Goal: Navigation & Orientation: Find specific page/section

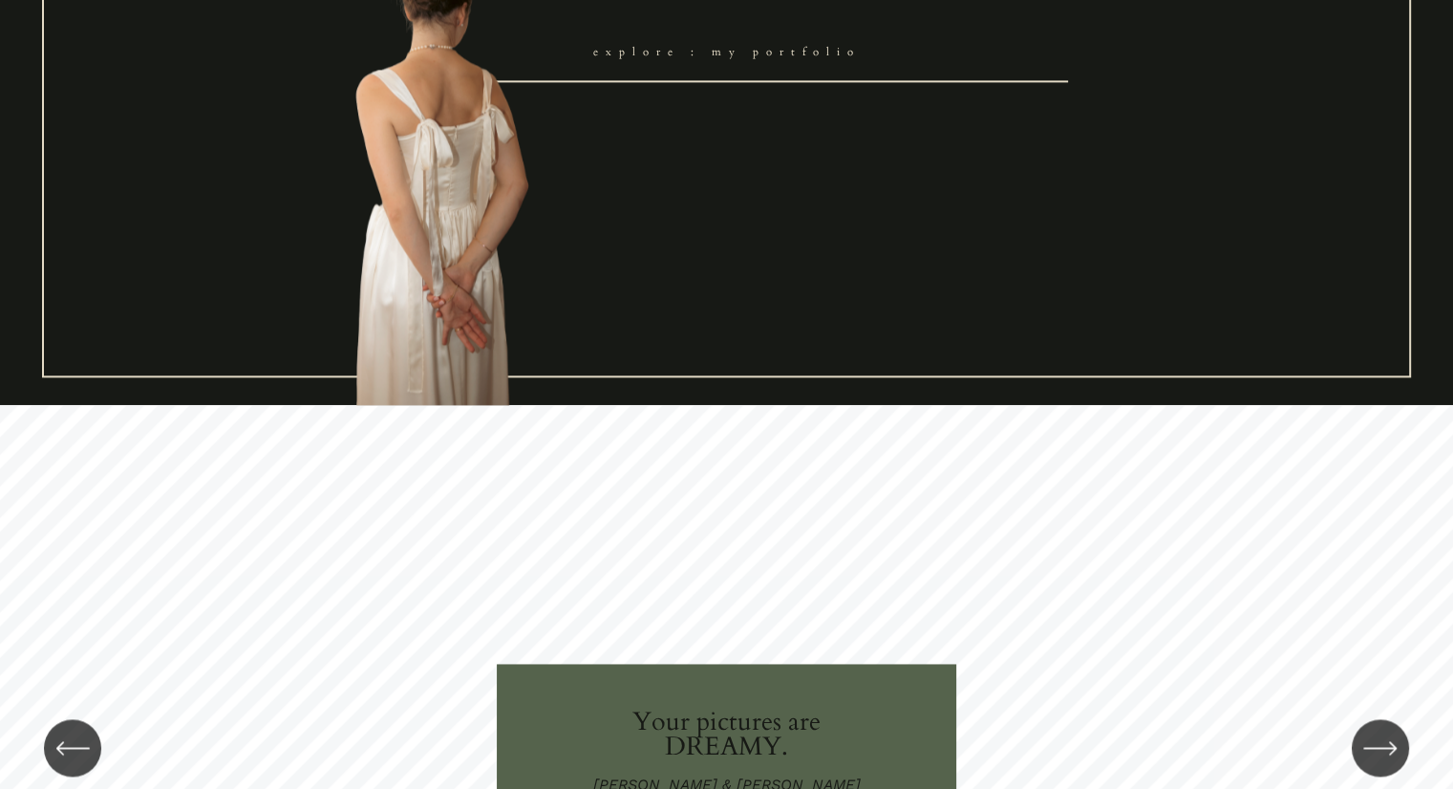
scroll to position [2866, 0]
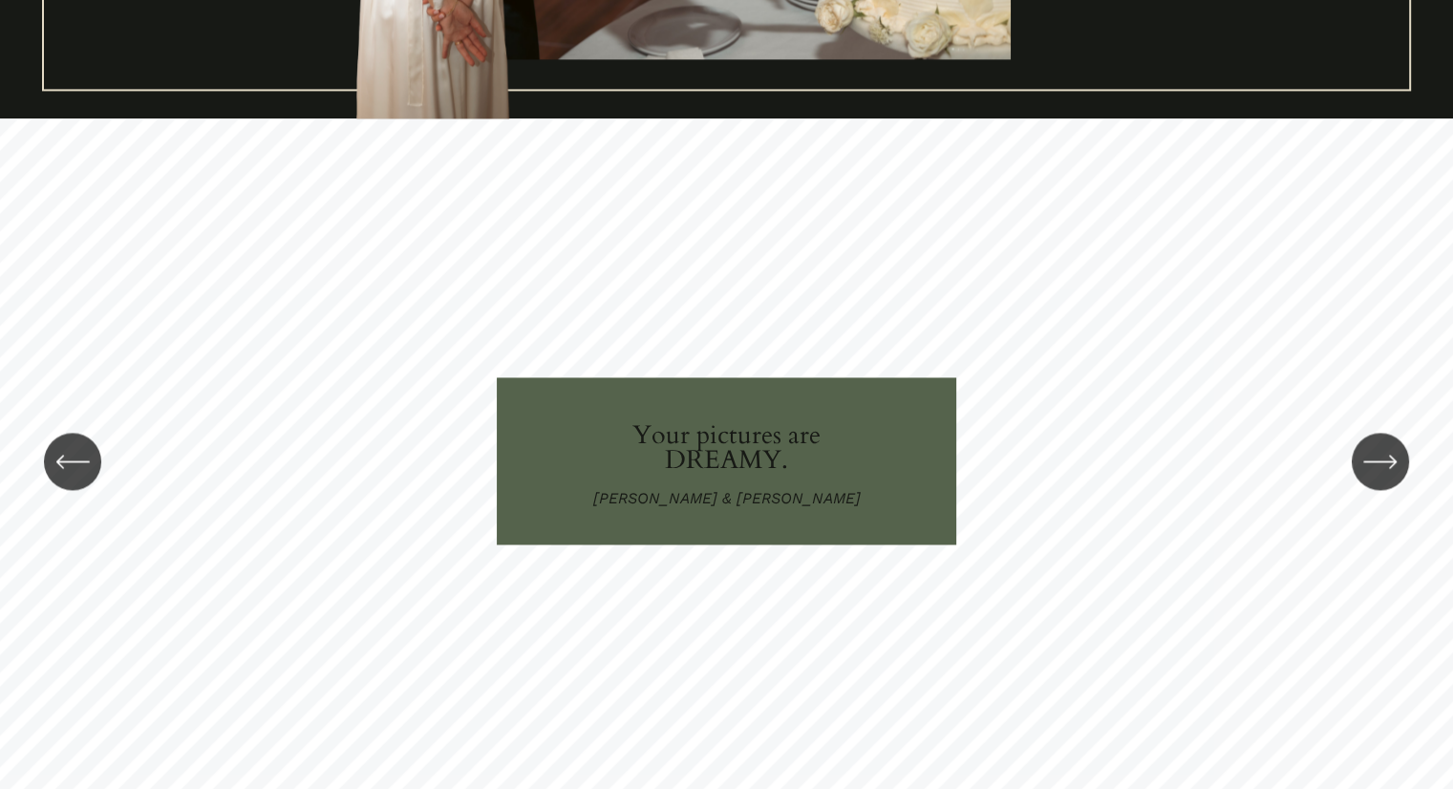
click at [1368, 461] on icon "\a \a \a Next\a \a" at bounding box center [1379, 461] width 31 height 0
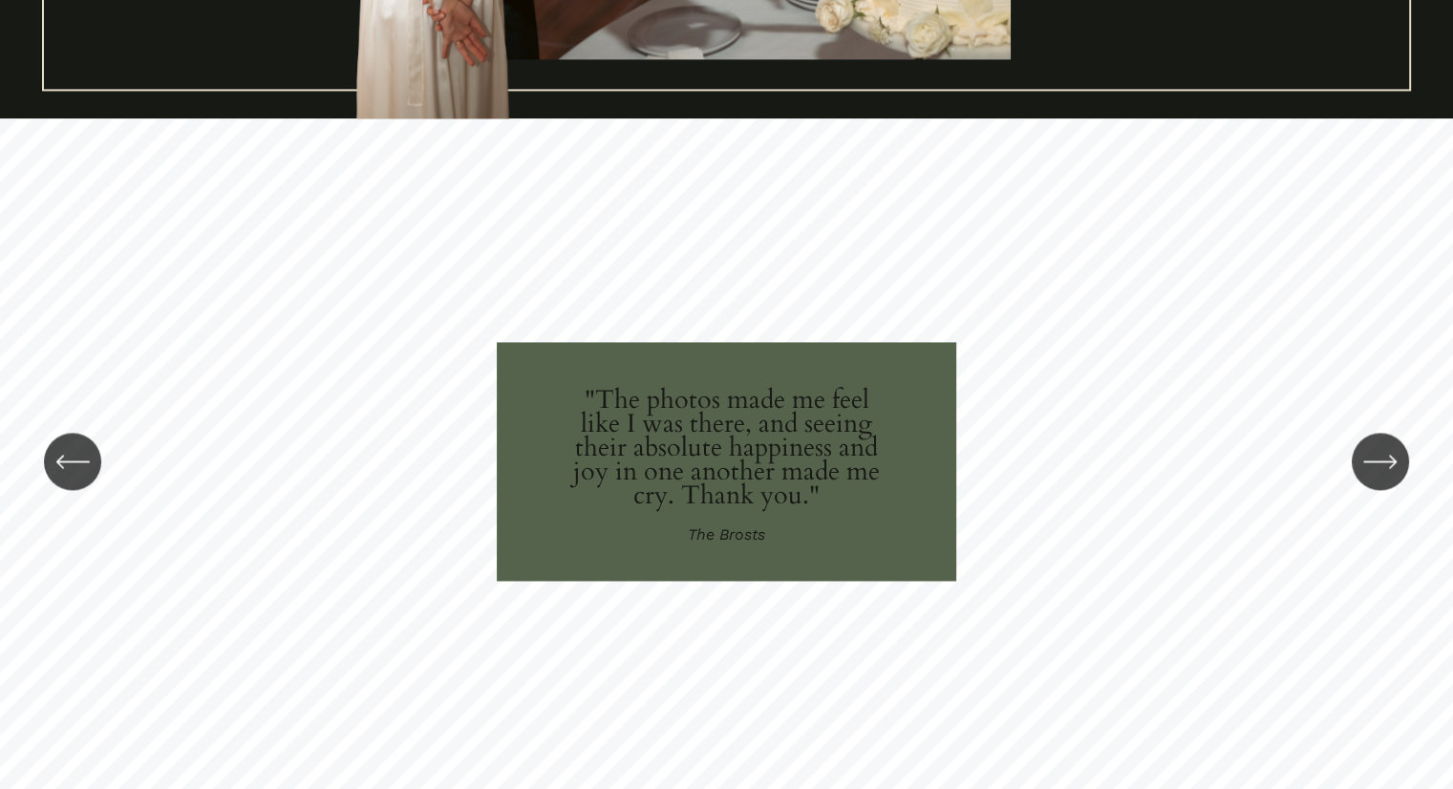
click at [1368, 461] on icon "\a \a \a Next\a \a" at bounding box center [1379, 461] width 31 height 0
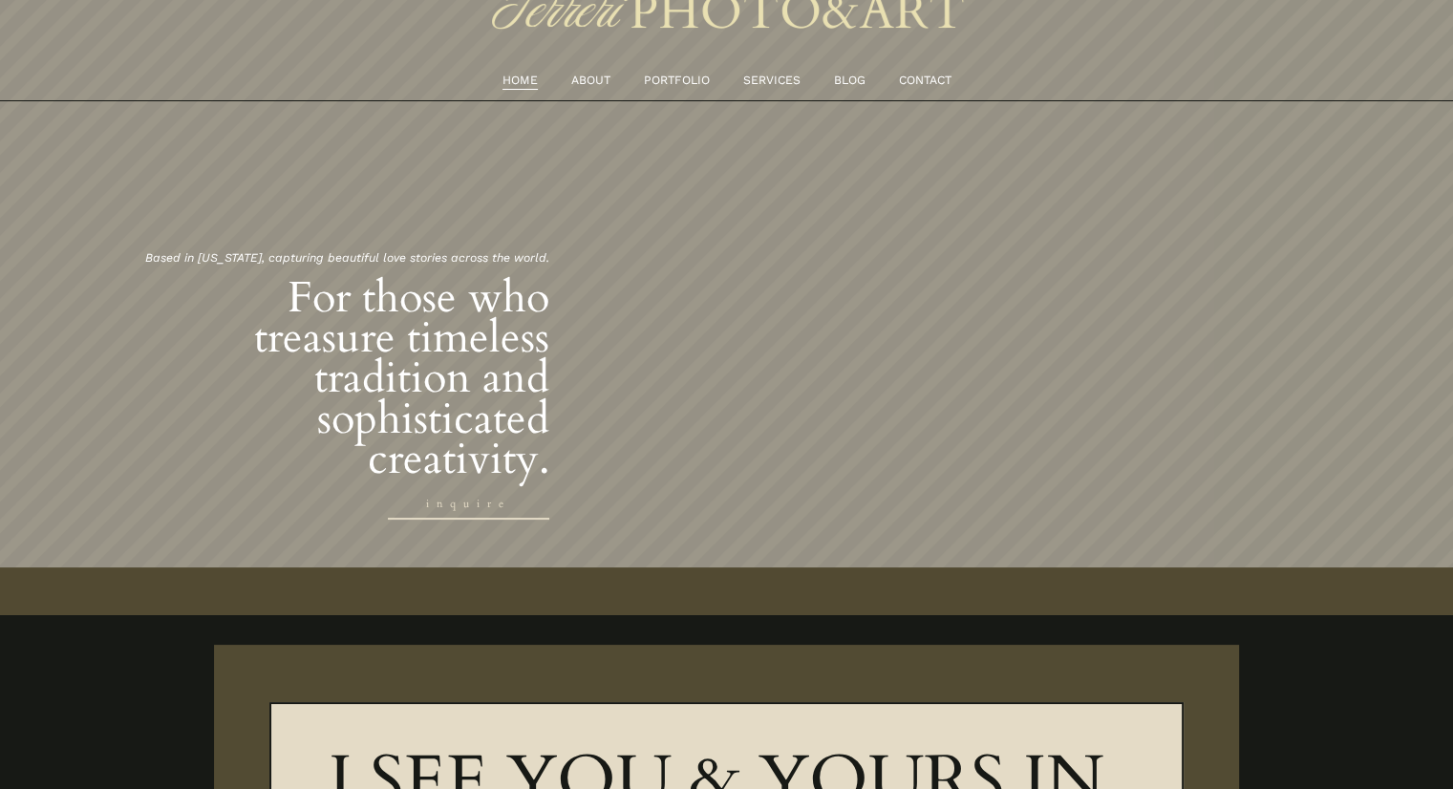
scroll to position [0, 0]
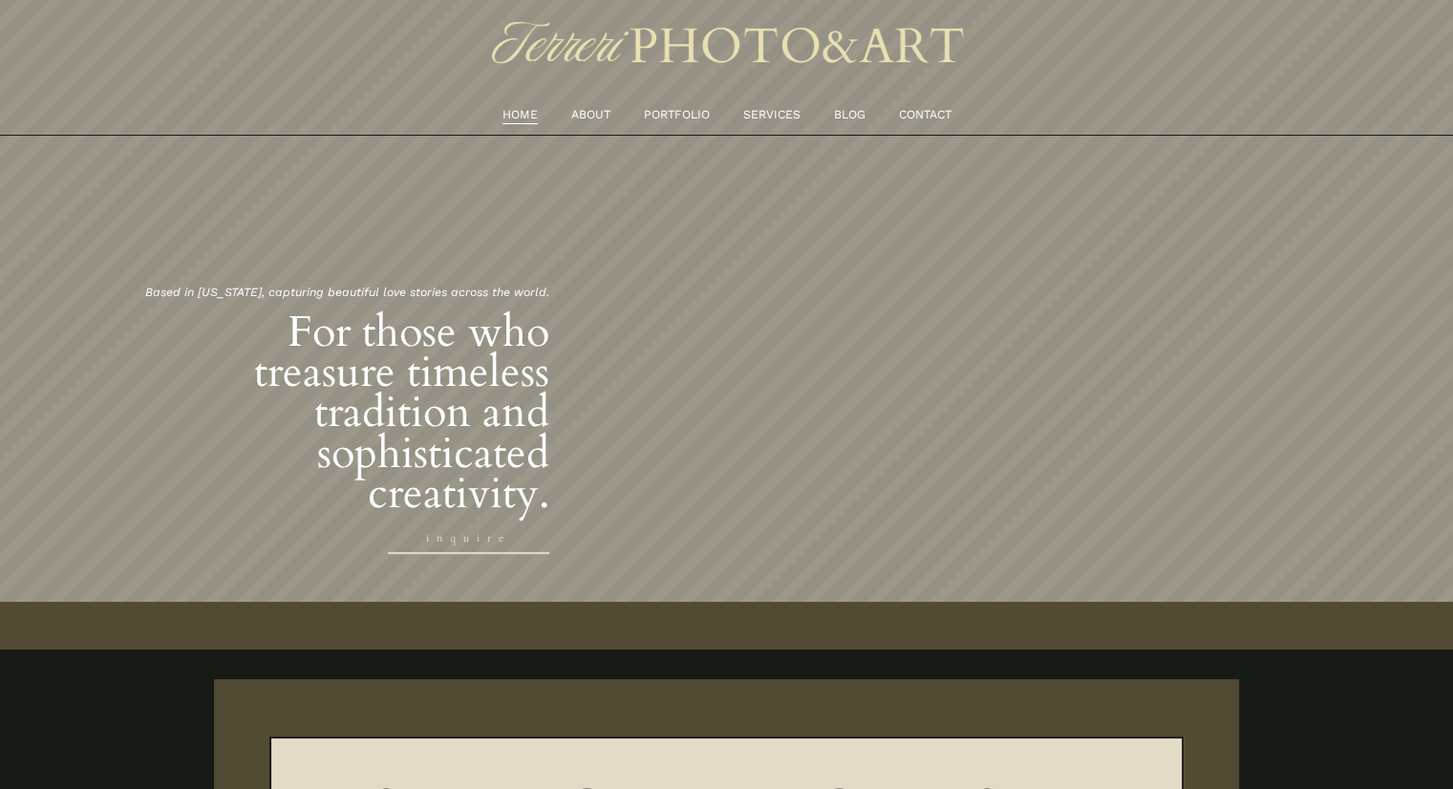
click at [592, 119] on link "ABOUT" at bounding box center [590, 115] width 39 height 20
click at [576, 118] on link "ABOUT" at bounding box center [590, 115] width 39 height 20
click at [608, 112] on nav "HOME ABOUT PORTFOLIO SERVICES BLOG CONTACT" at bounding box center [726, 115] width 482 height 20
click at [571, 106] on link "ABOUT" at bounding box center [590, 115] width 39 height 20
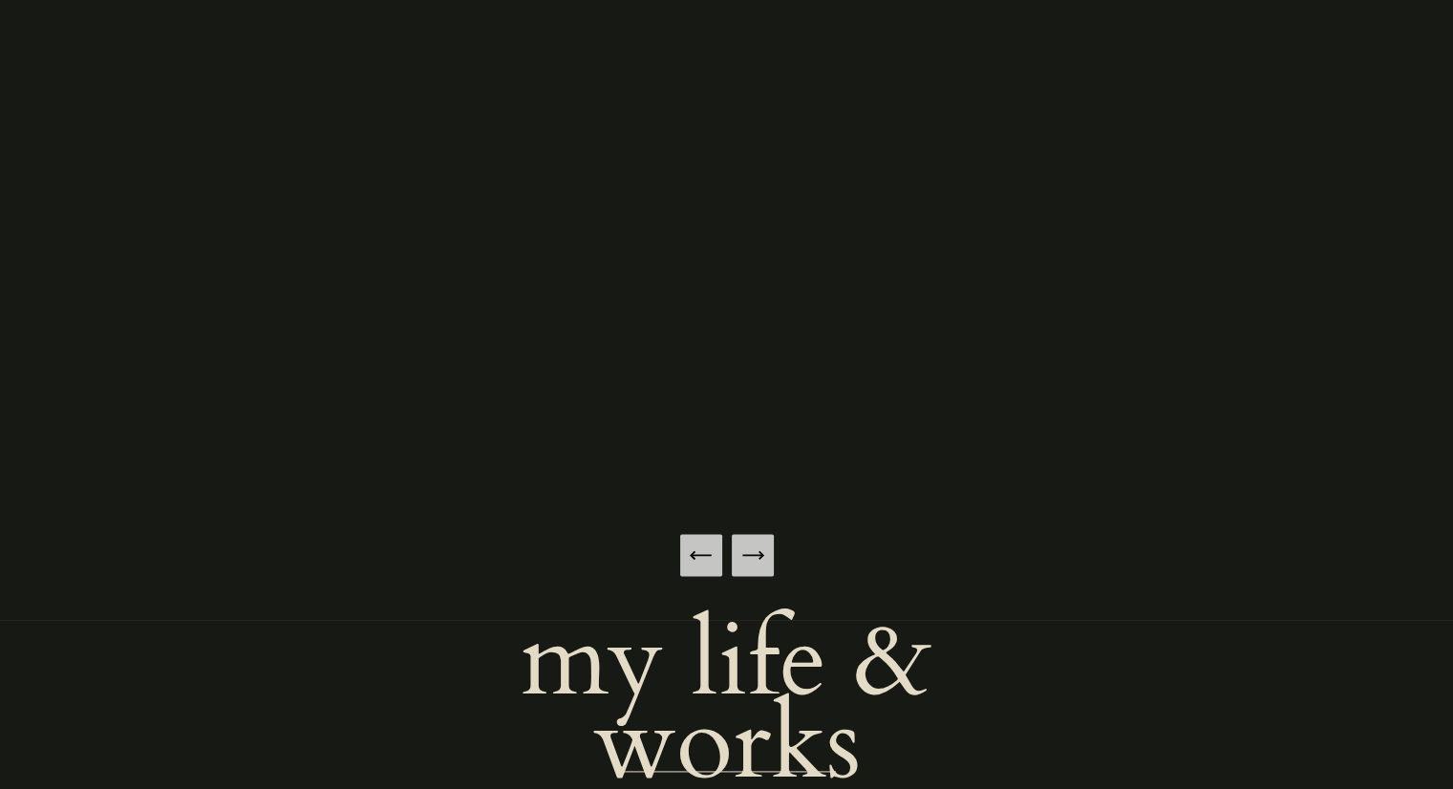
scroll to position [2388, 0]
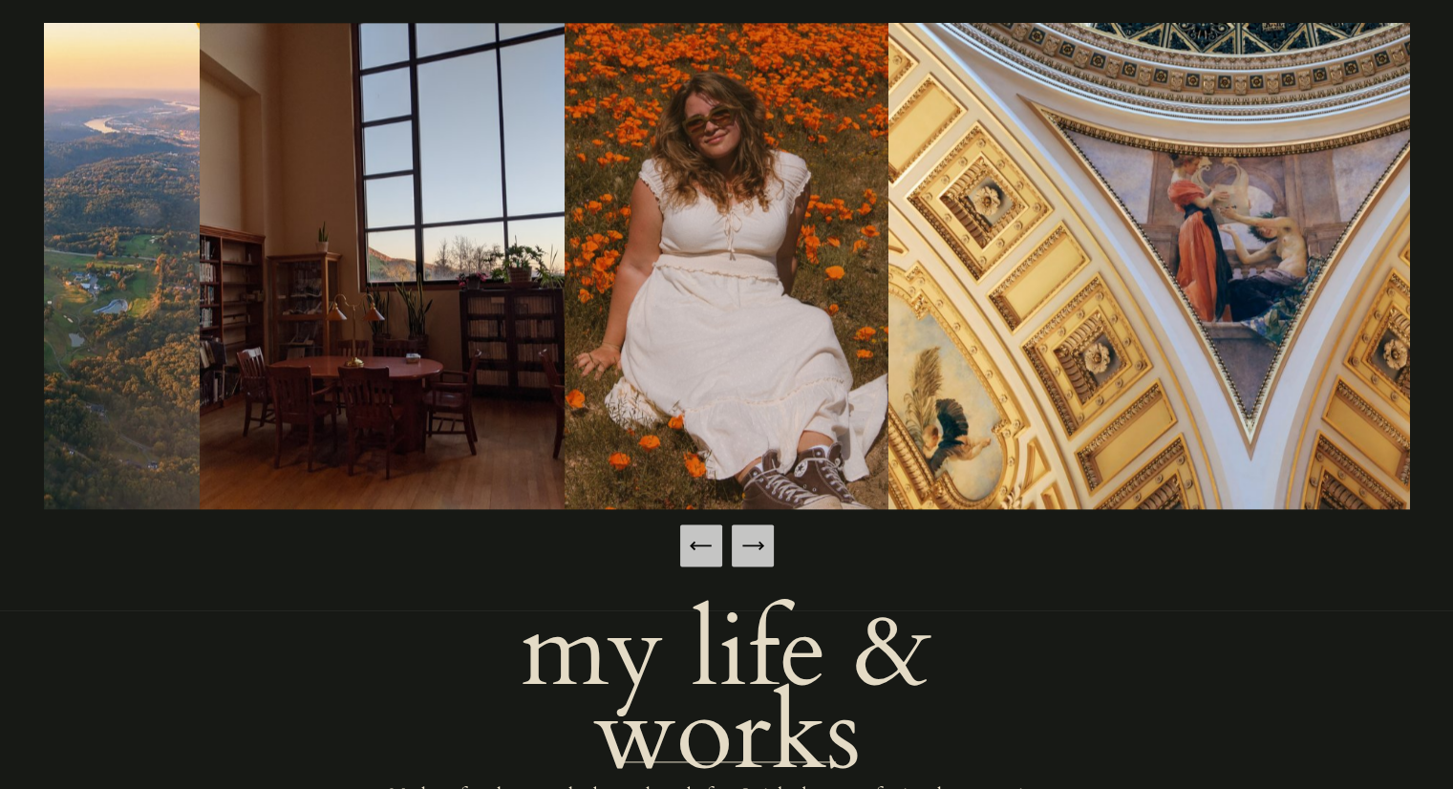
click at [760, 543] on icon "Next Slide" at bounding box center [752, 545] width 27 height 27
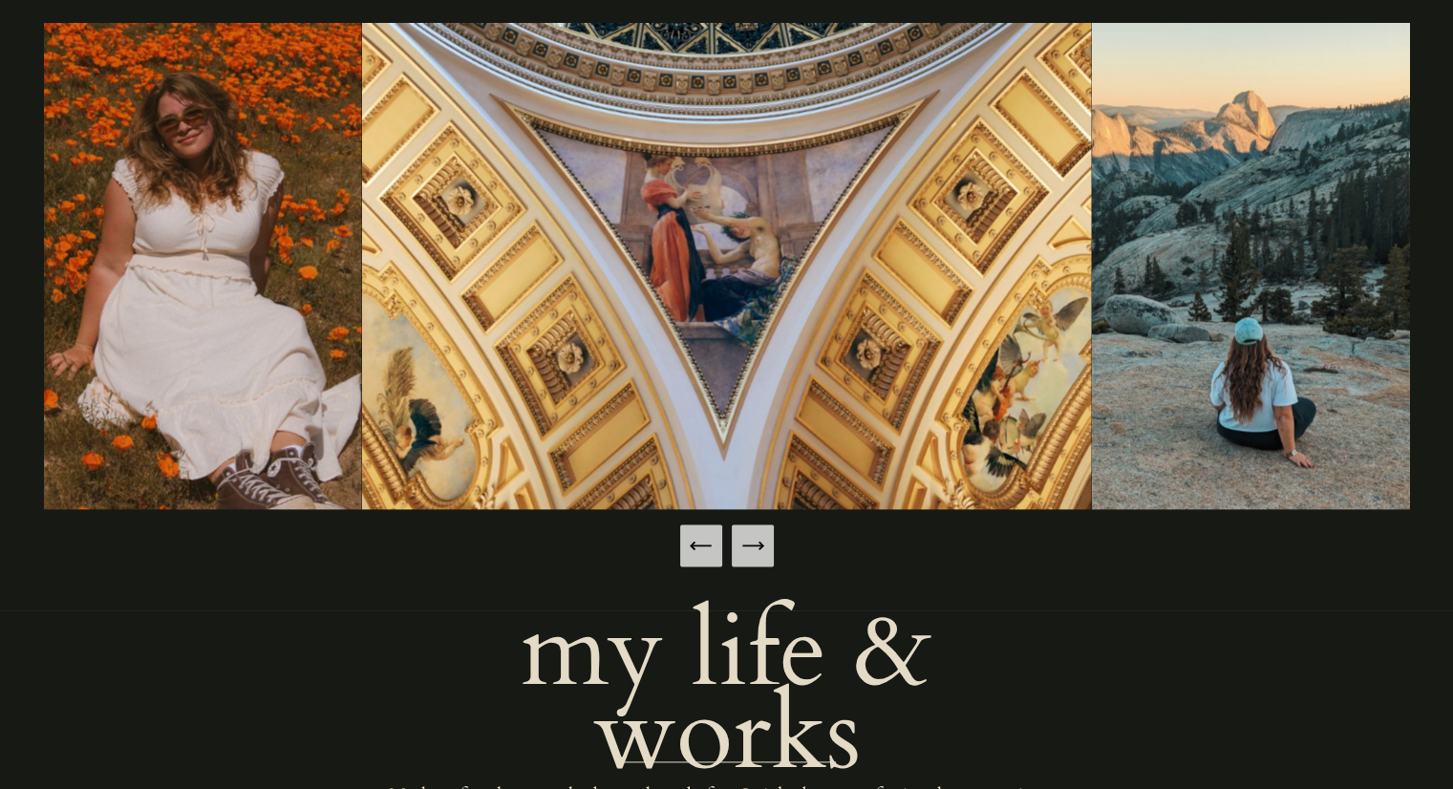
click at [760, 543] on icon "Next Slide" at bounding box center [752, 545] width 27 height 27
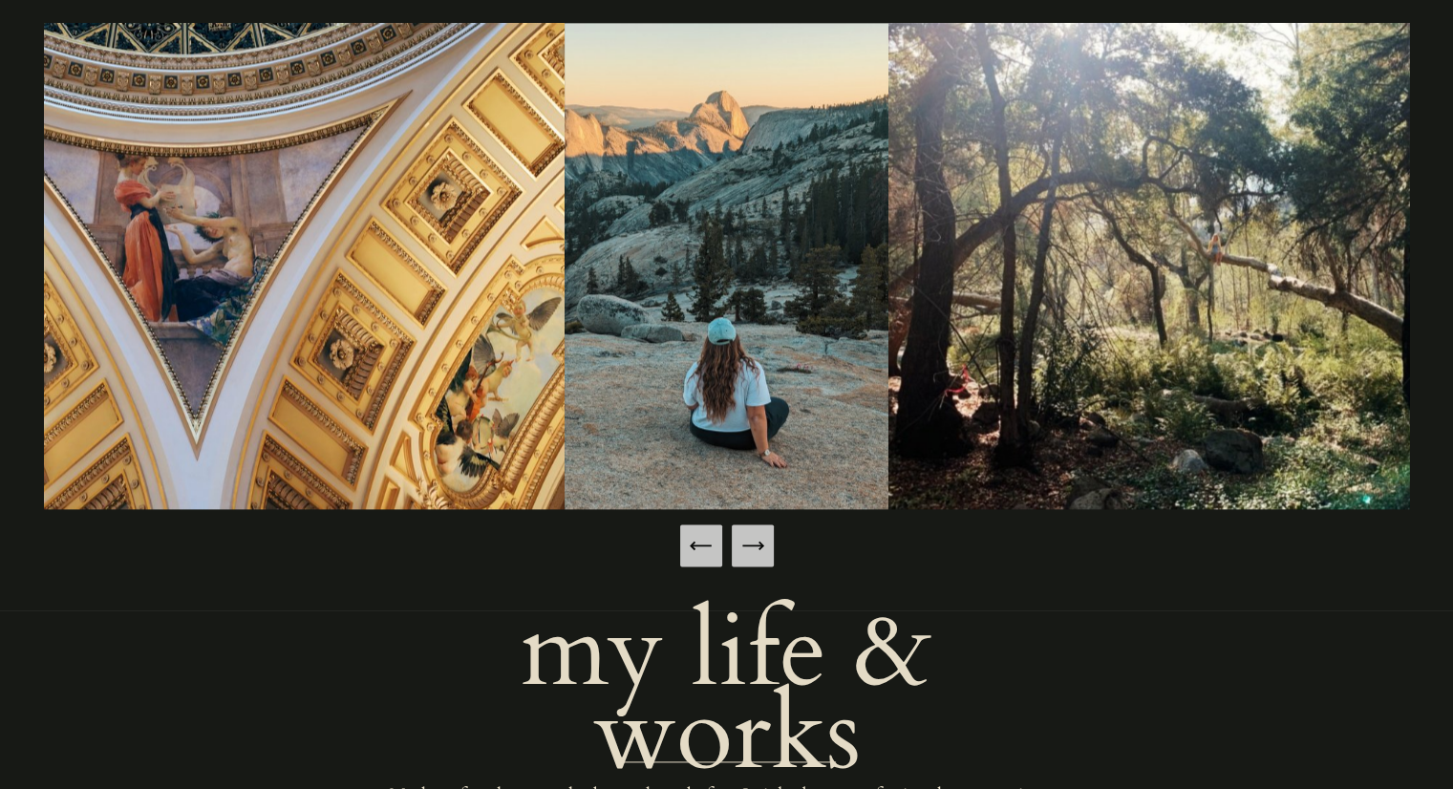
click at [743, 546] on icon "Next Slide" at bounding box center [752, 545] width 27 height 27
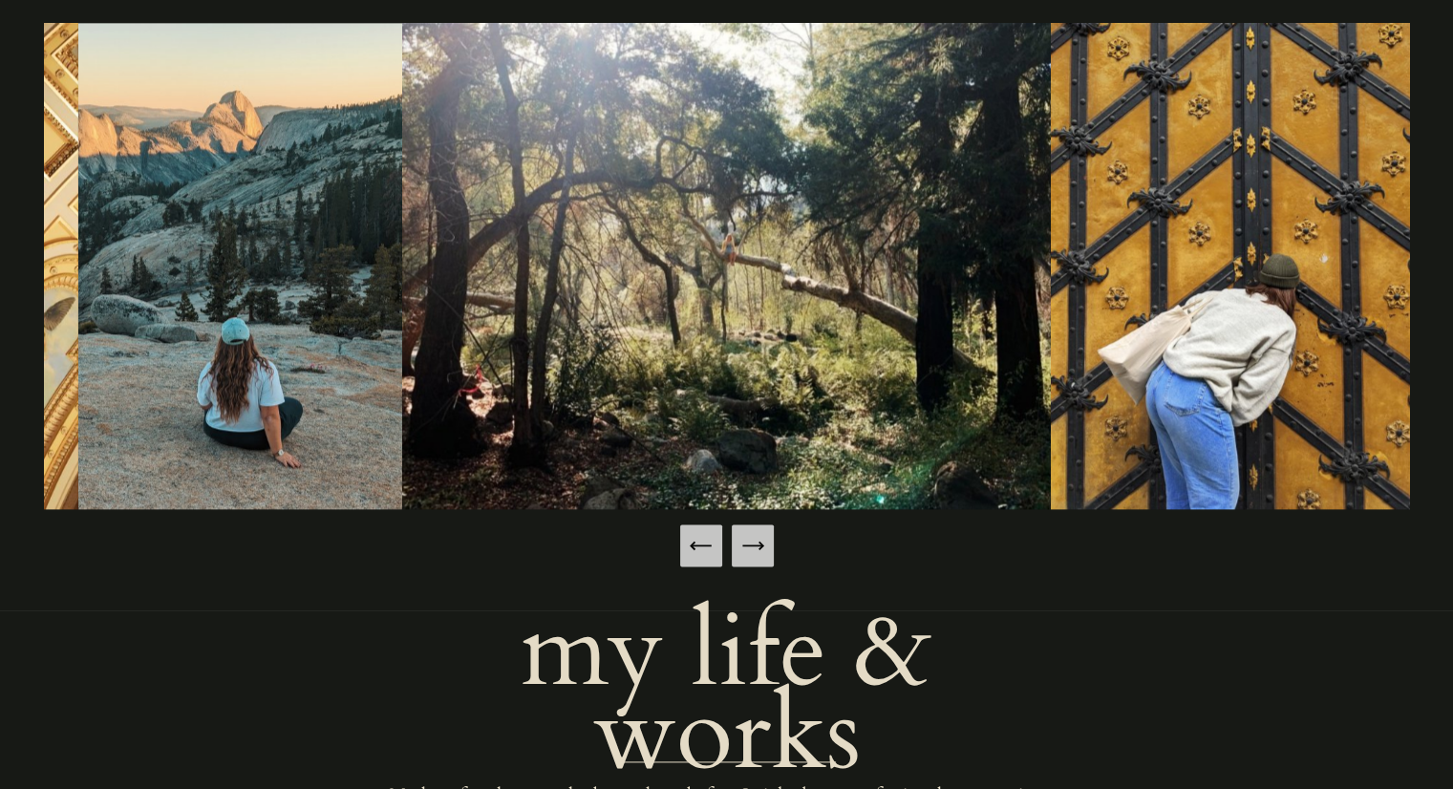
click at [749, 542] on icon "Next Slide" at bounding box center [752, 545] width 27 height 27
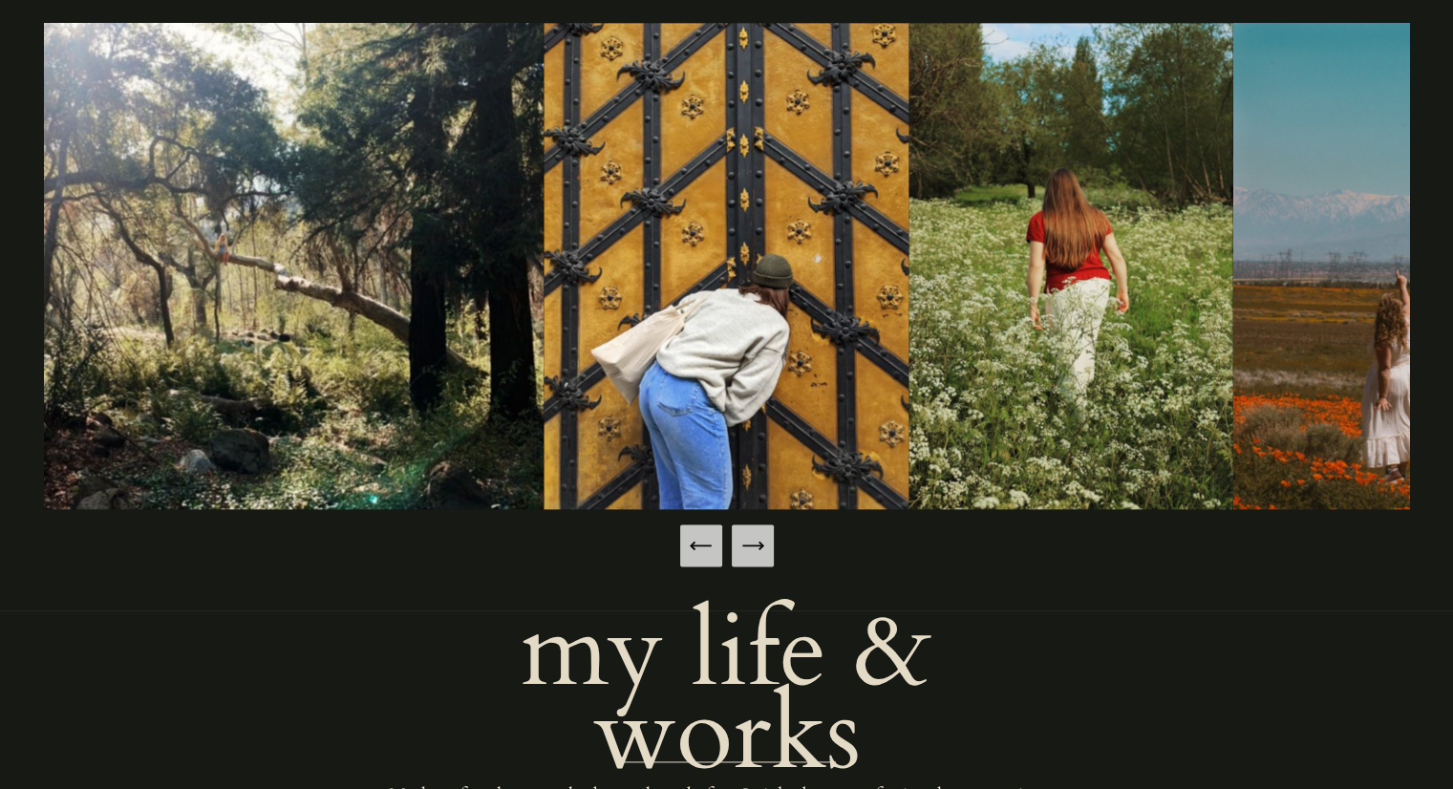
click at [749, 542] on icon "Next Slide" at bounding box center [752, 545] width 27 height 27
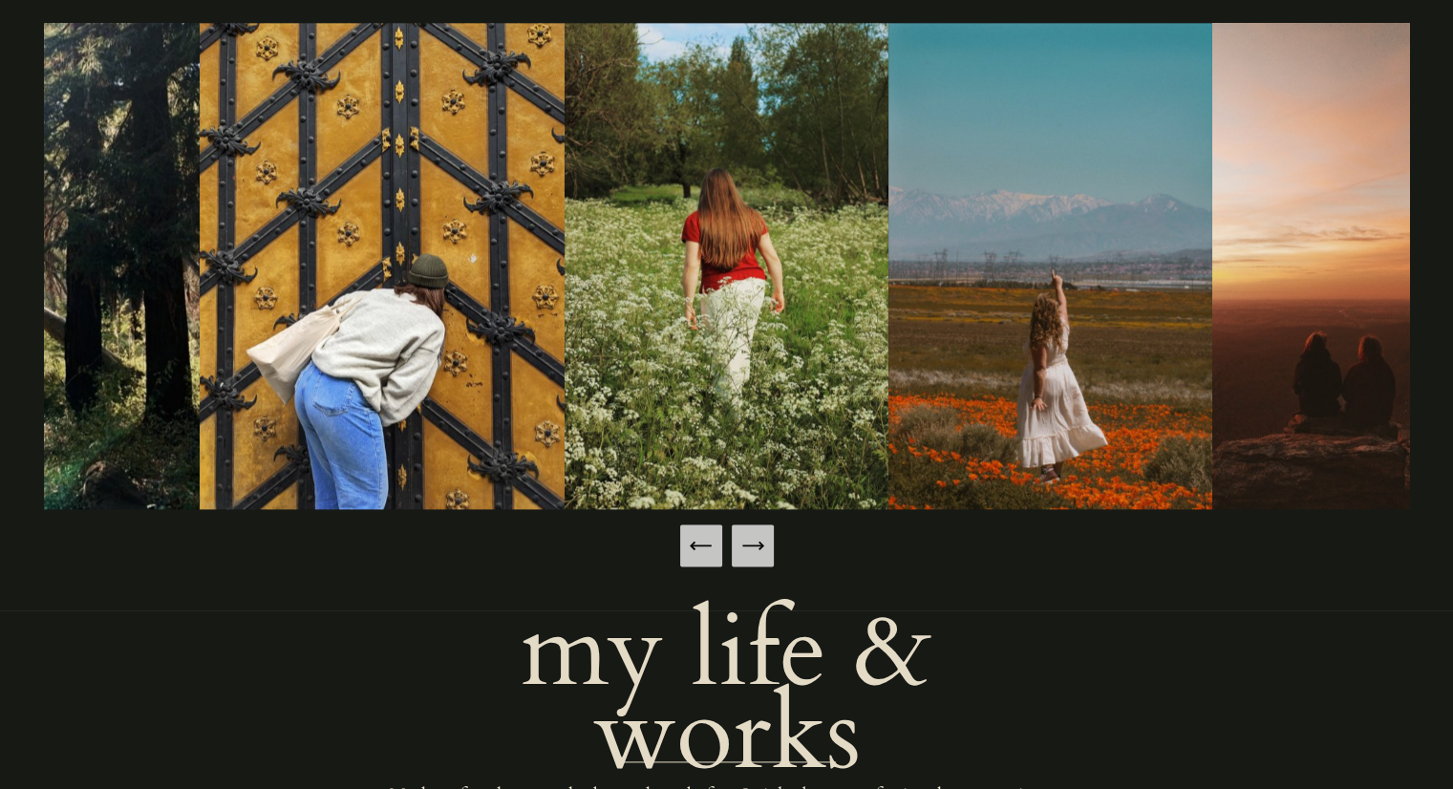
click at [749, 542] on icon "Next Slide" at bounding box center [752, 545] width 27 height 27
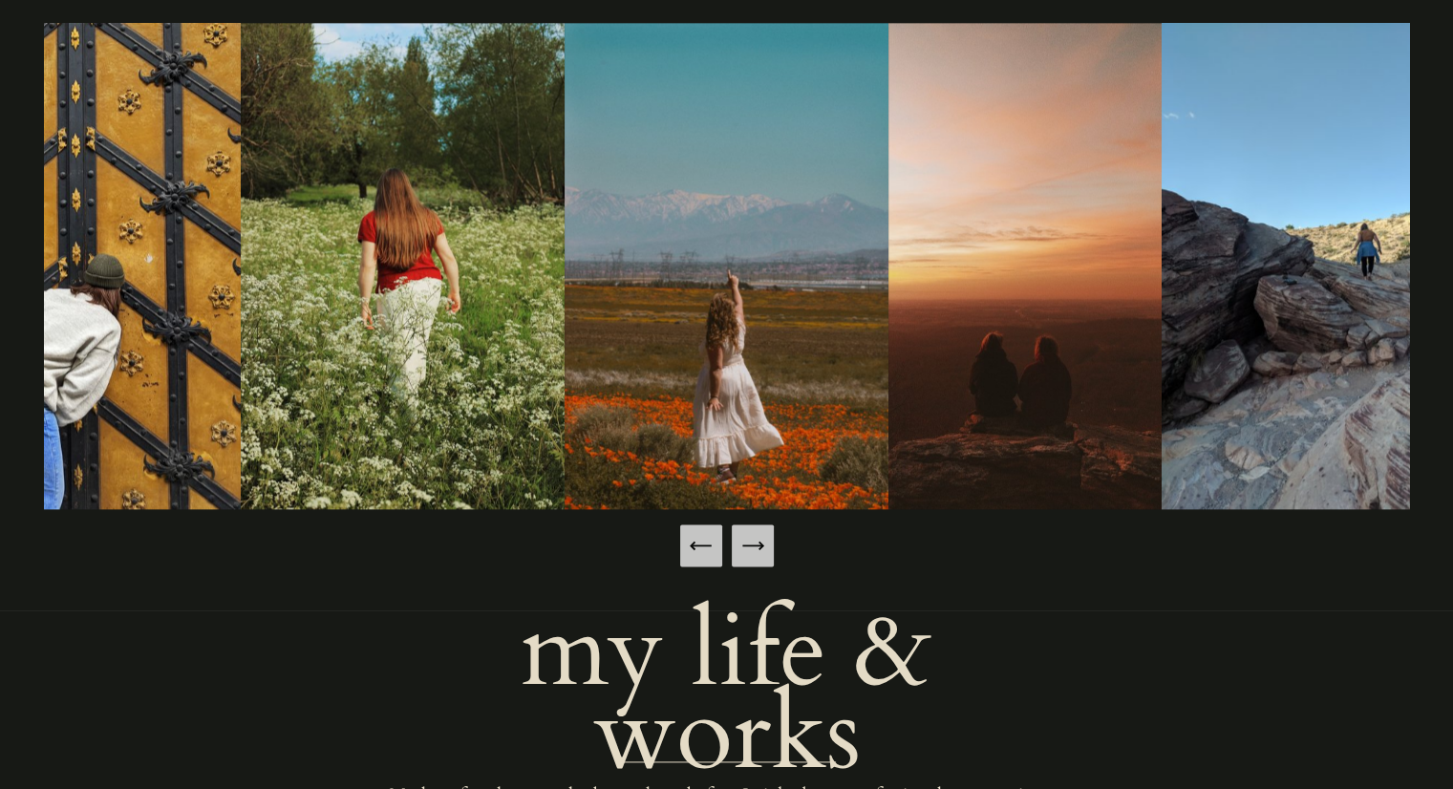
click at [749, 542] on icon "Next Slide" at bounding box center [752, 545] width 27 height 27
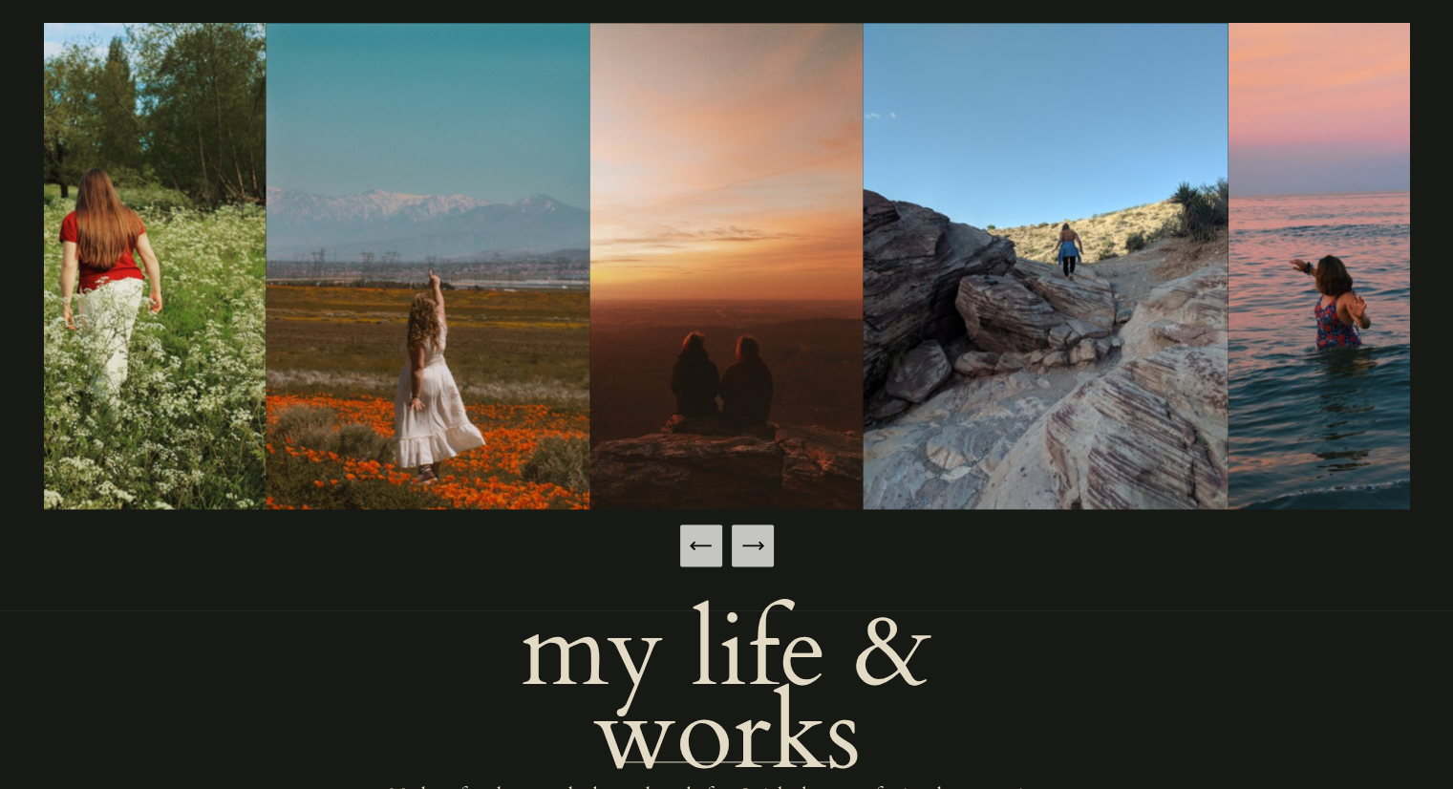
click at [749, 542] on icon "Next Slide" at bounding box center [752, 545] width 27 height 27
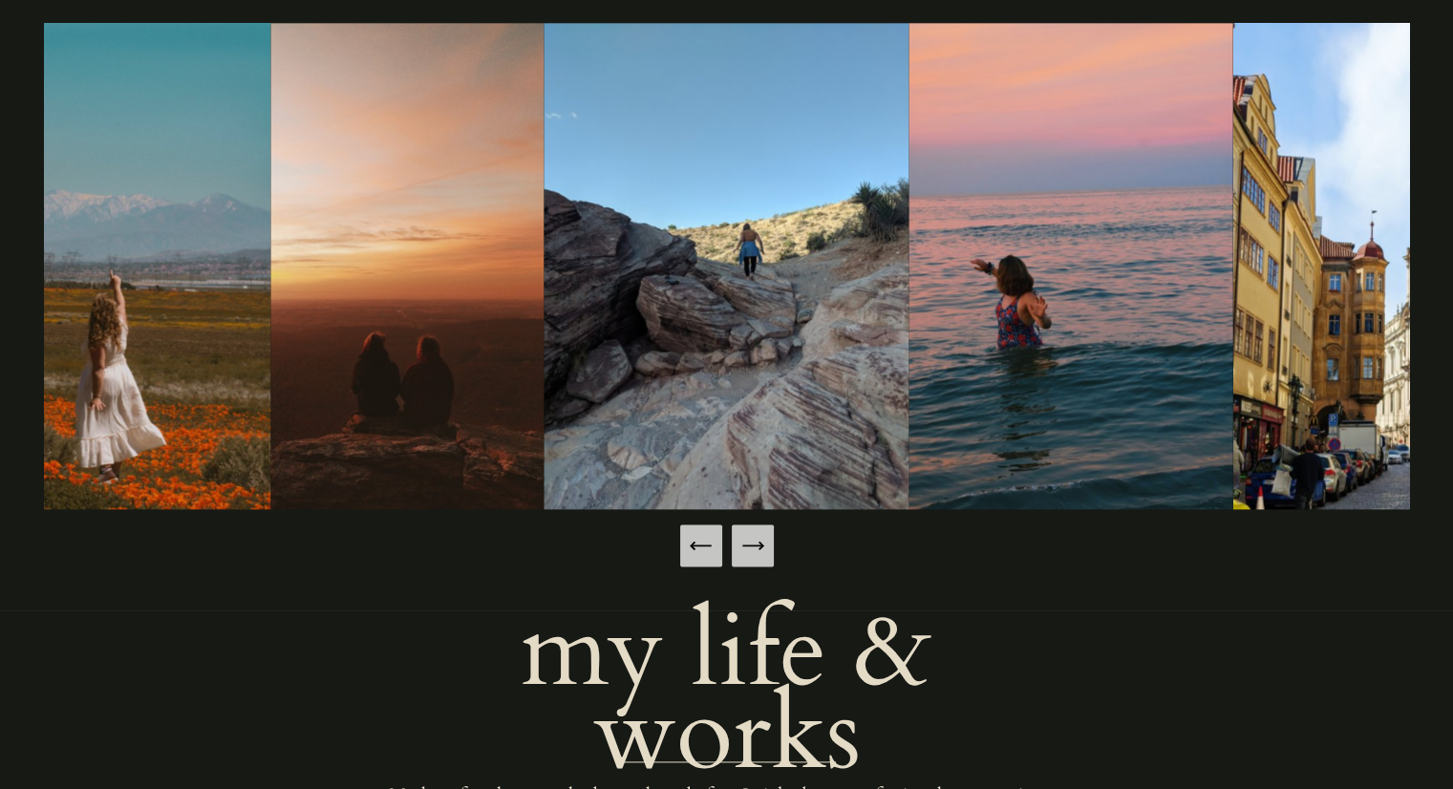
click at [749, 542] on icon "Next Slide" at bounding box center [752, 545] width 27 height 27
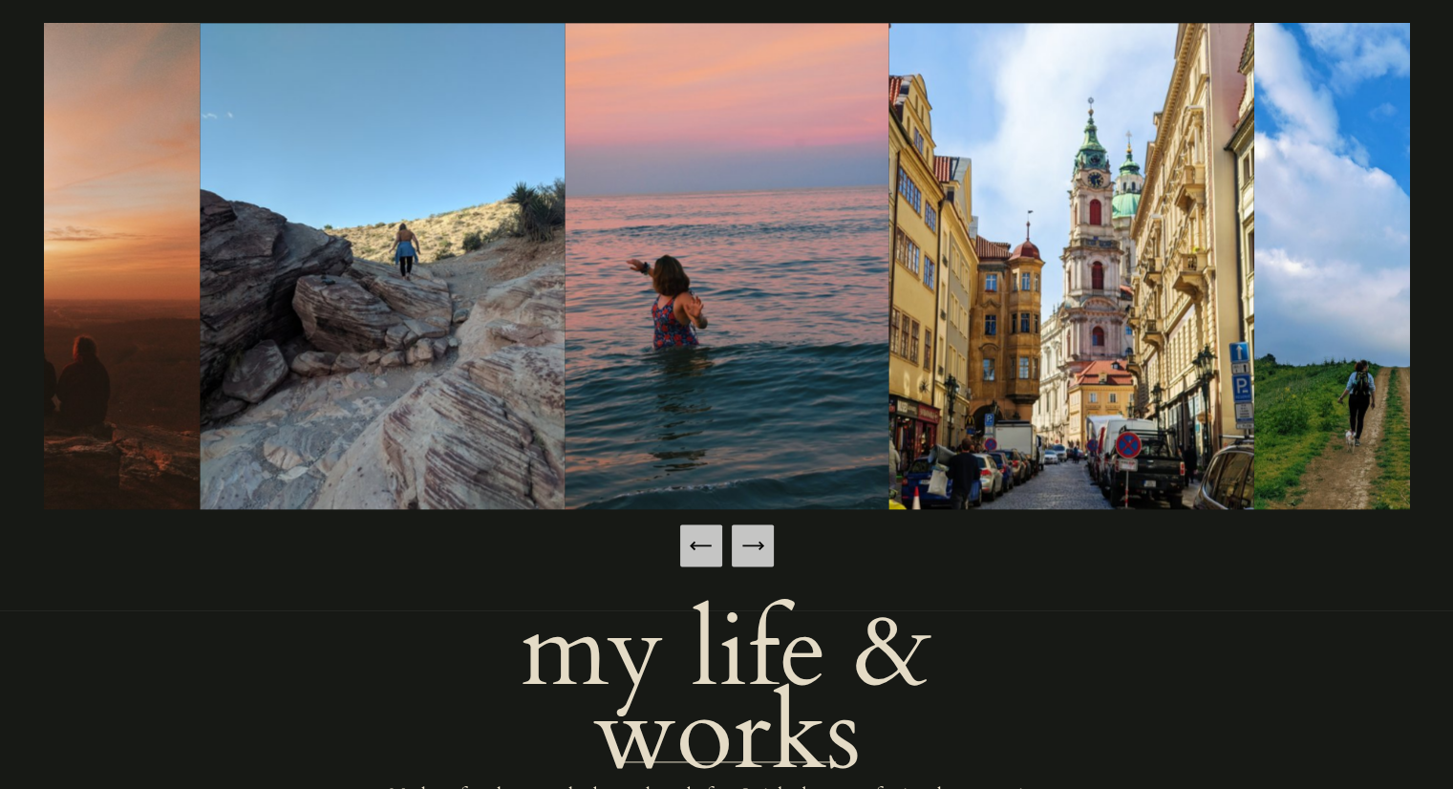
click at [749, 542] on icon "Next Slide" at bounding box center [752, 545] width 27 height 27
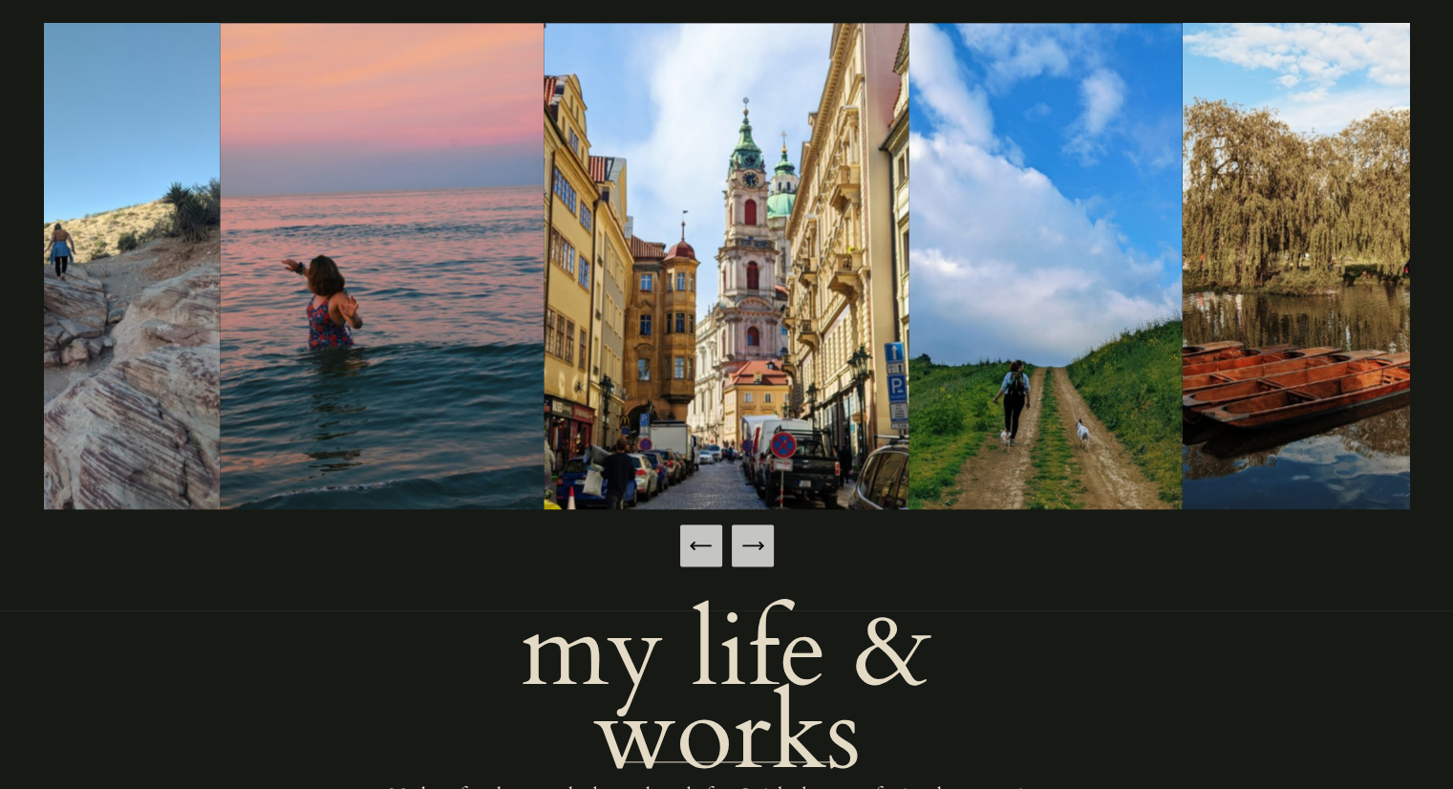
click at [749, 542] on icon "Next Slide" at bounding box center [752, 545] width 27 height 27
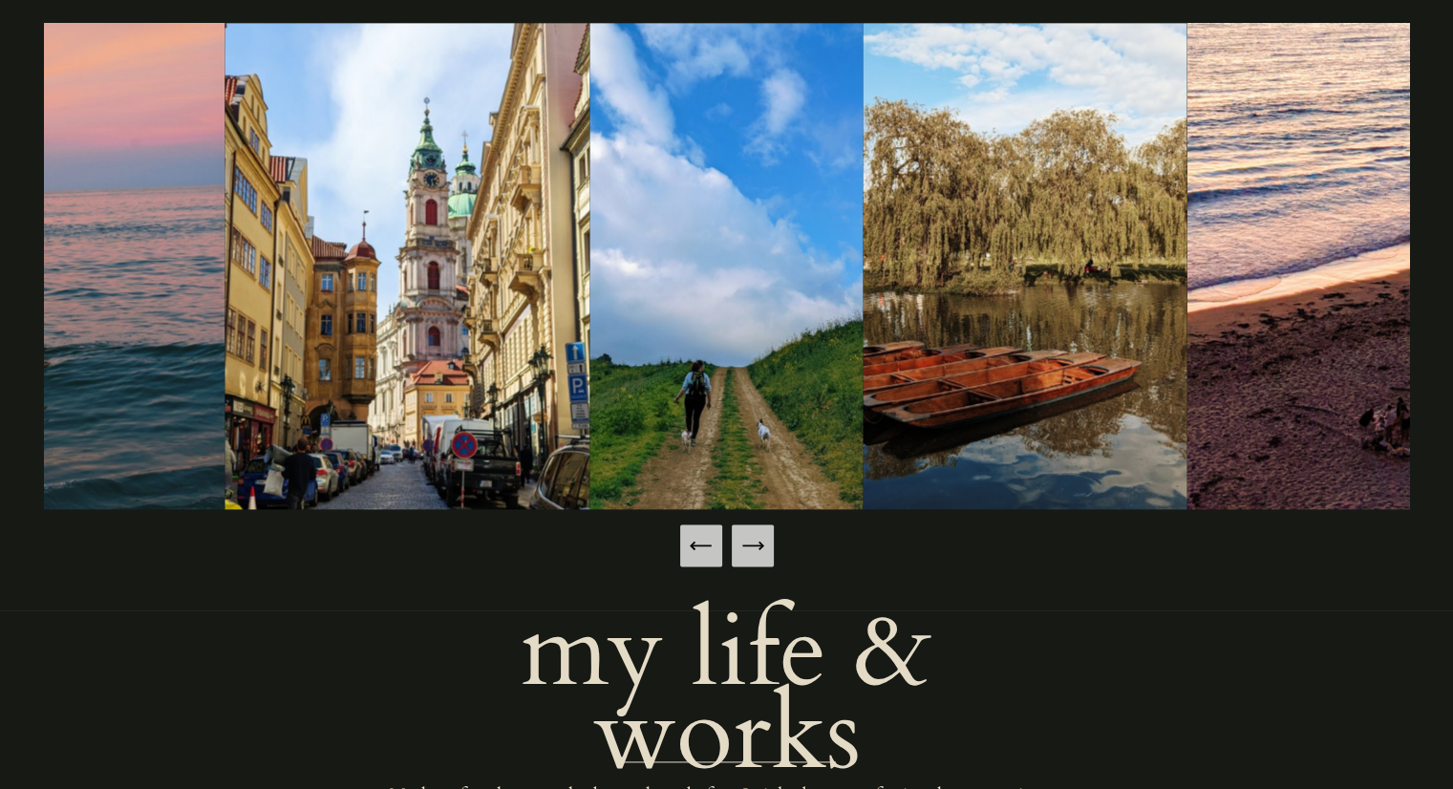
click at [749, 542] on icon "Next Slide" at bounding box center [752, 545] width 27 height 27
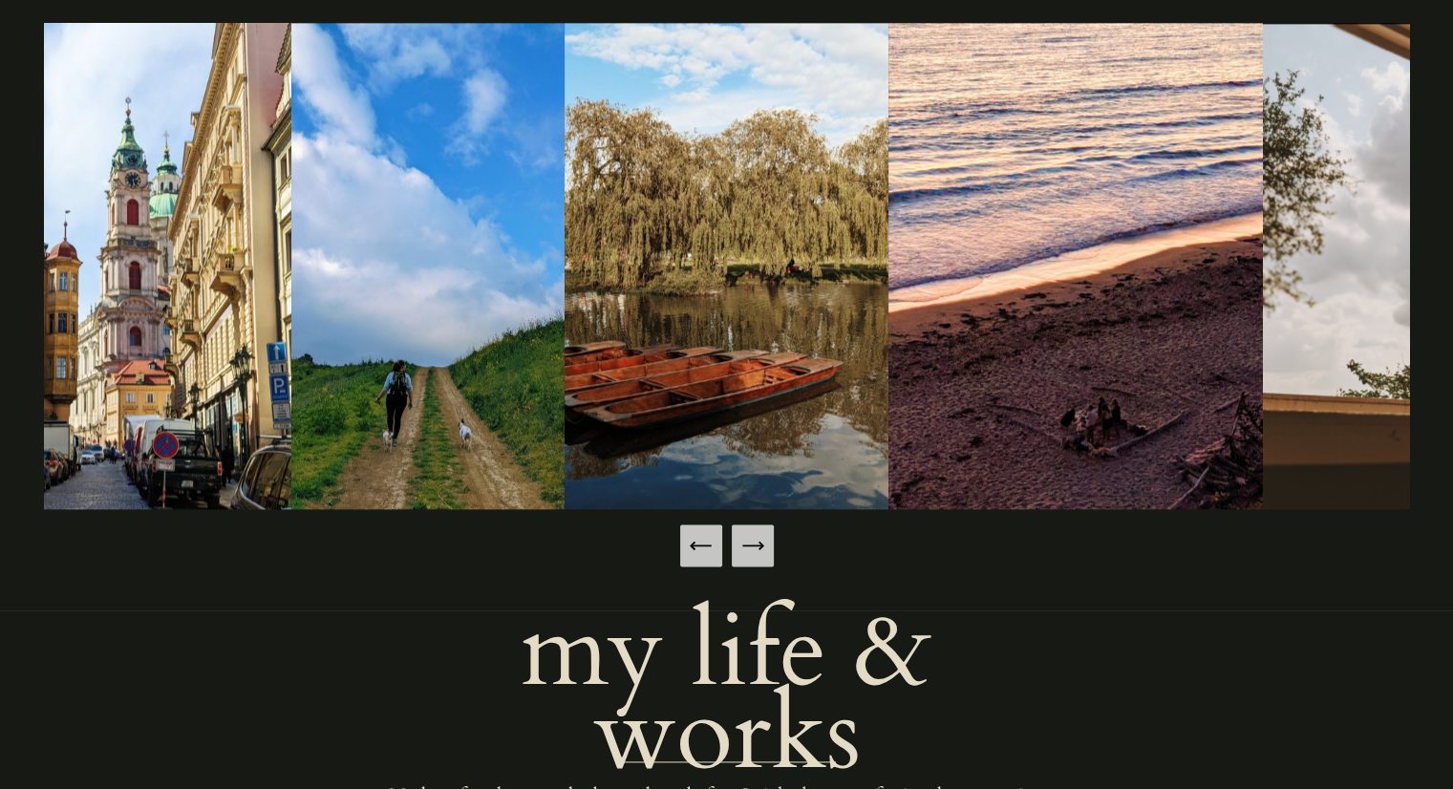
click at [749, 542] on icon "Next Slide" at bounding box center [752, 545] width 27 height 27
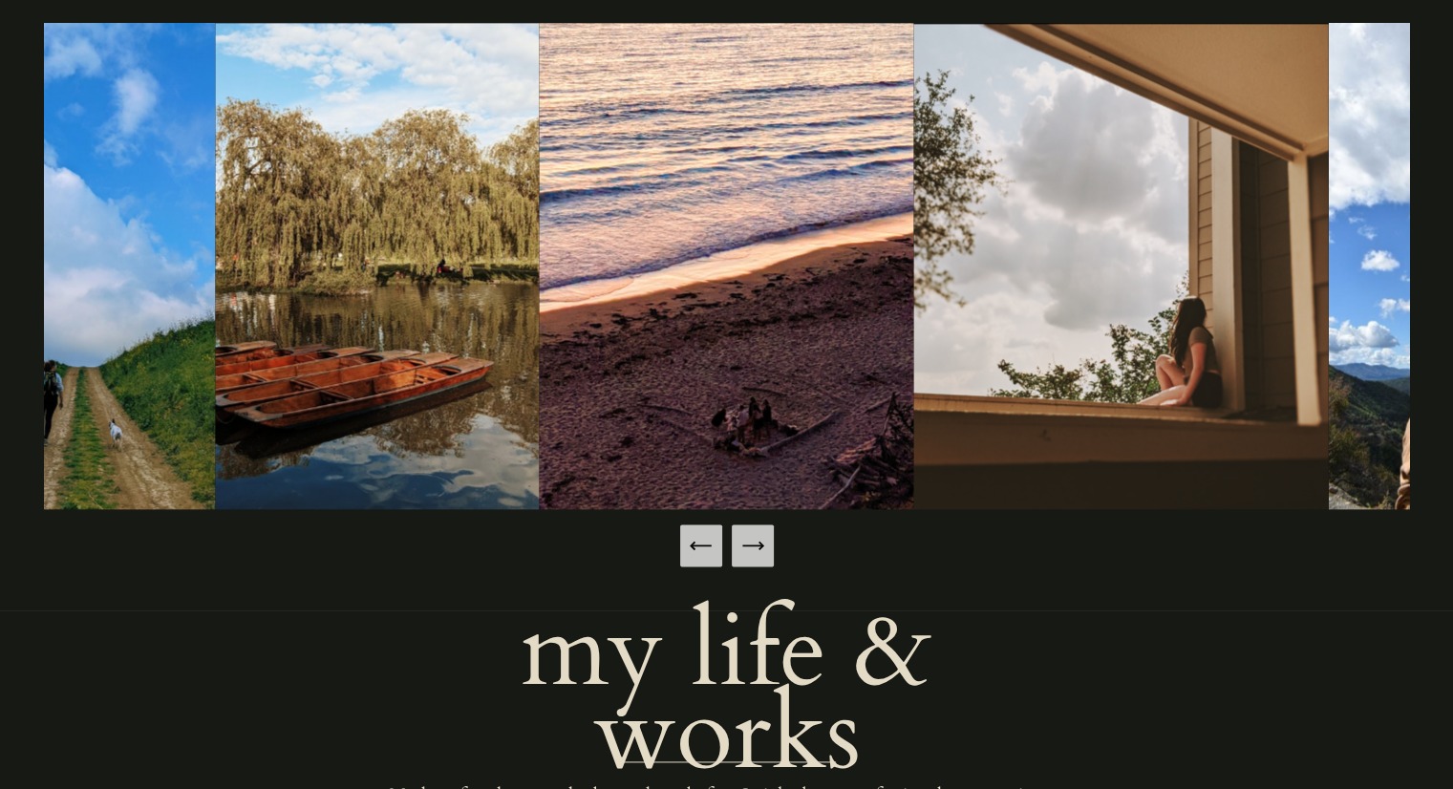
click at [749, 542] on icon "Next Slide" at bounding box center [752, 545] width 27 height 27
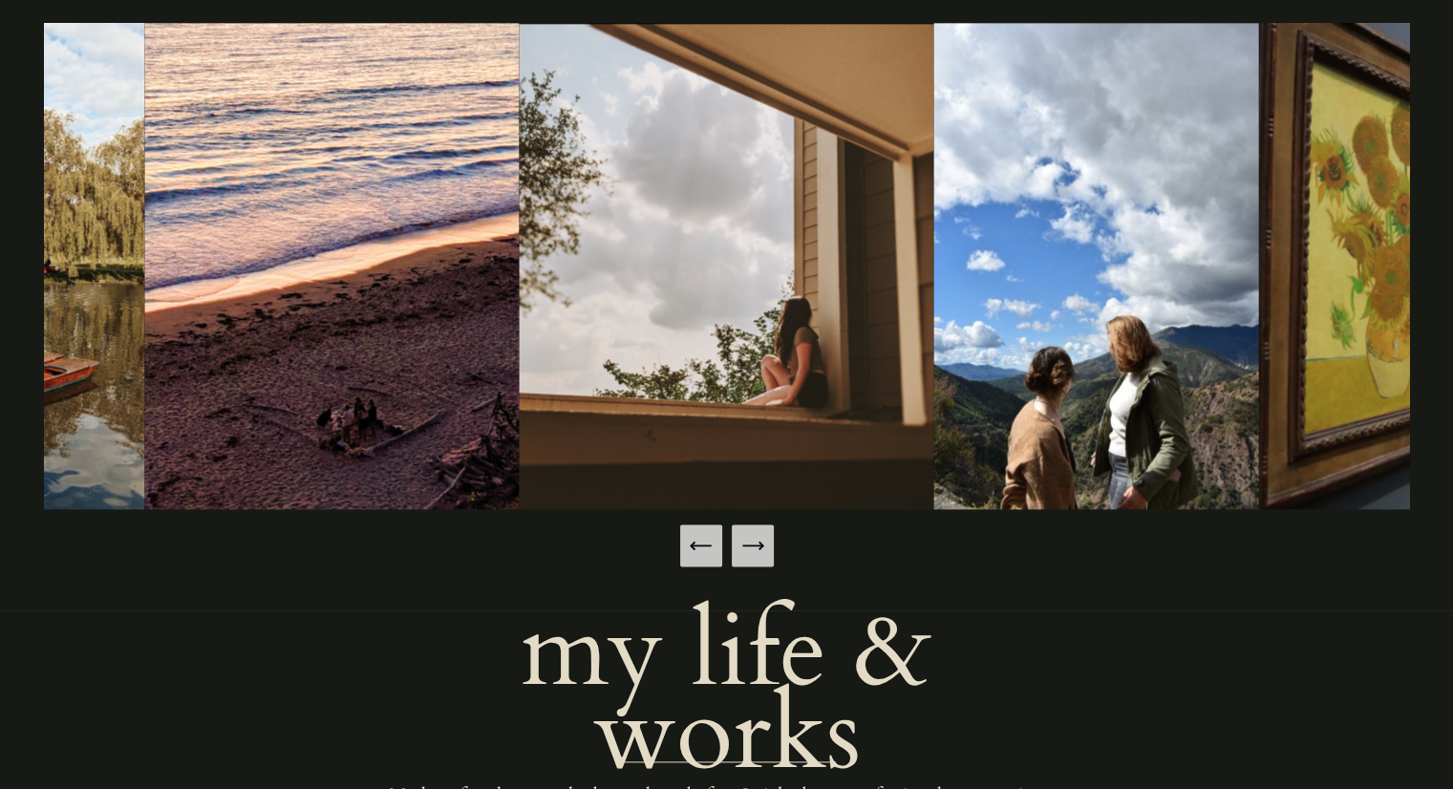
click at [749, 542] on icon "Next Slide" at bounding box center [752, 545] width 27 height 27
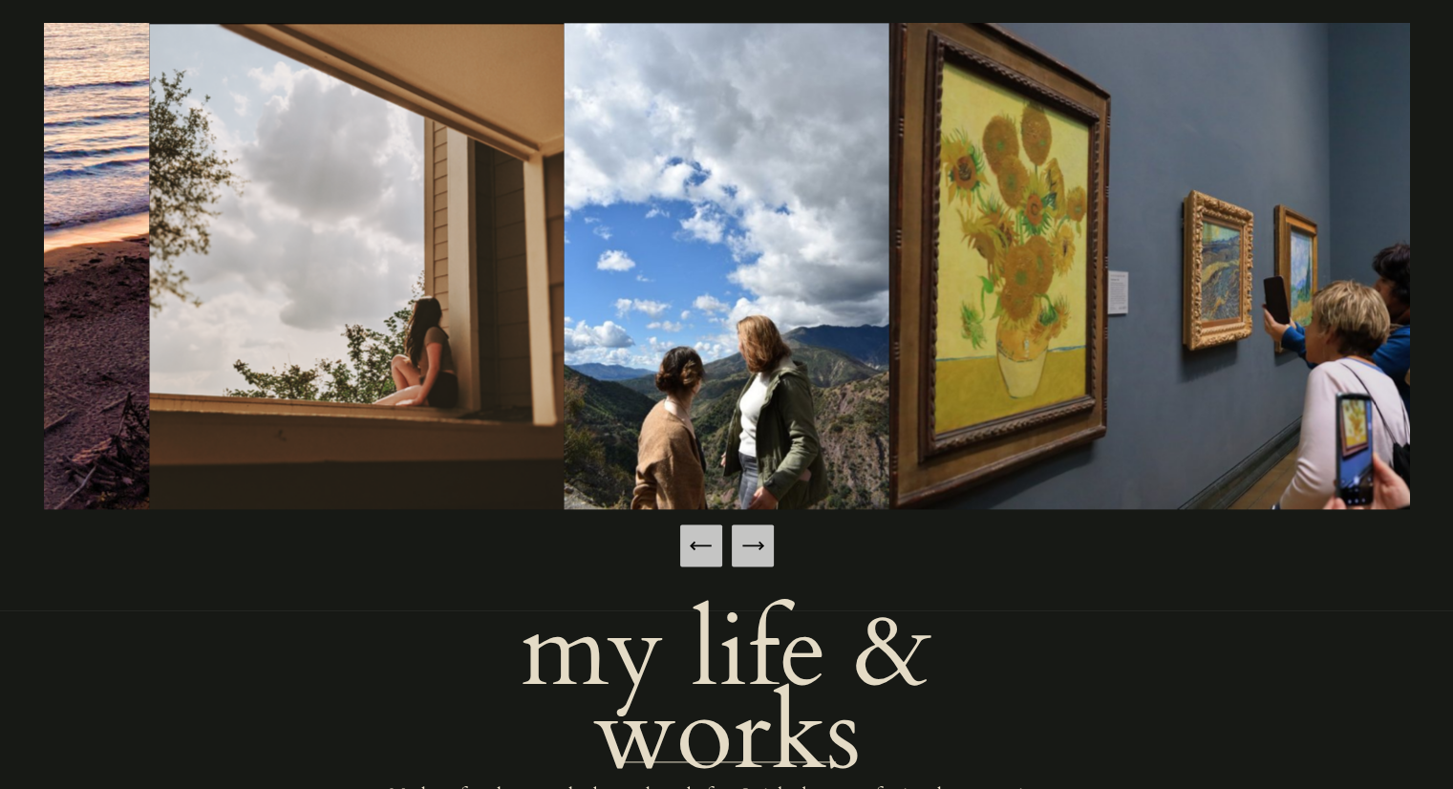
click at [749, 542] on icon "Next Slide" at bounding box center [752, 545] width 27 height 27
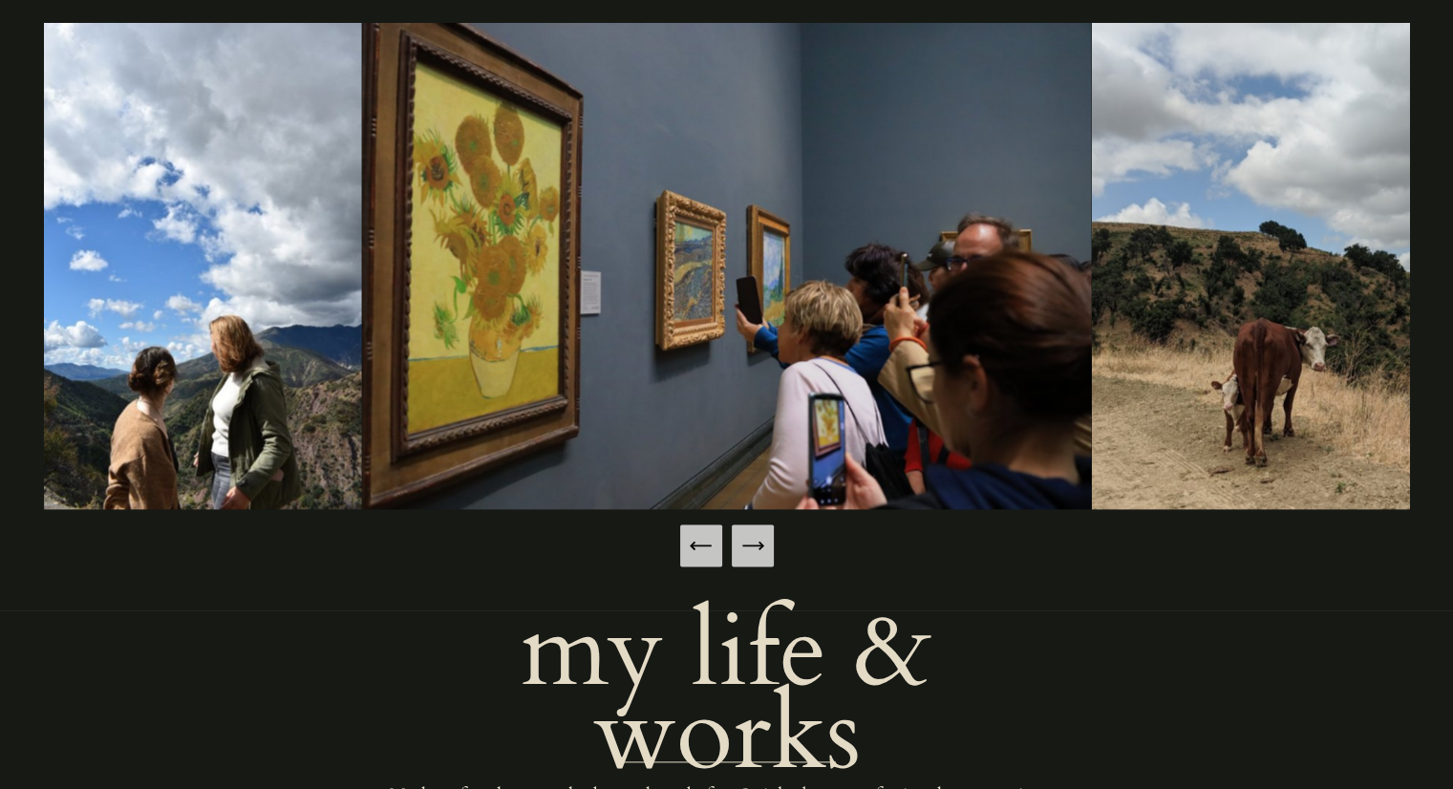
click at [749, 542] on icon "Next Slide" at bounding box center [752, 545] width 27 height 27
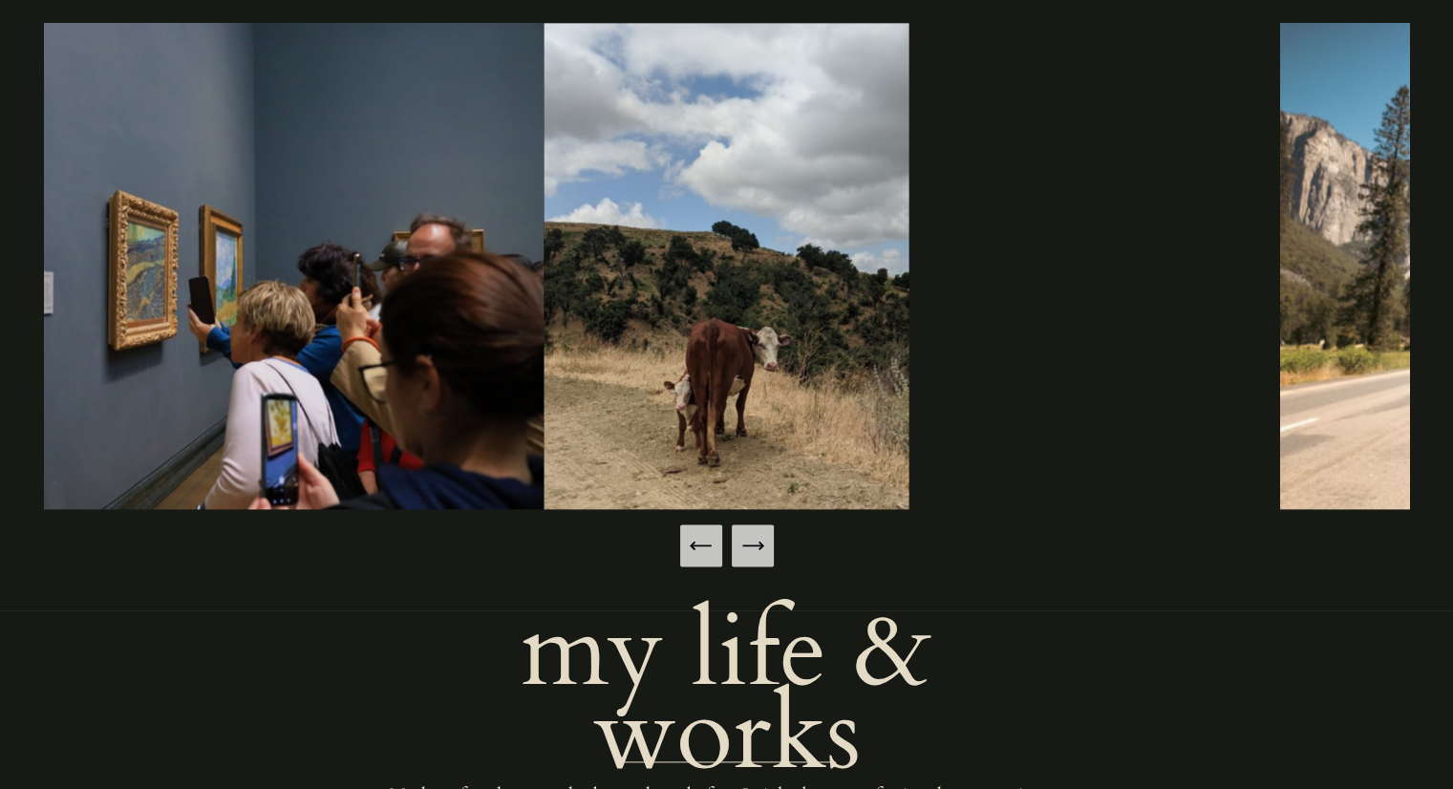
click at [749, 542] on icon "Next Slide" at bounding box center [752, 545] width 27 height 27
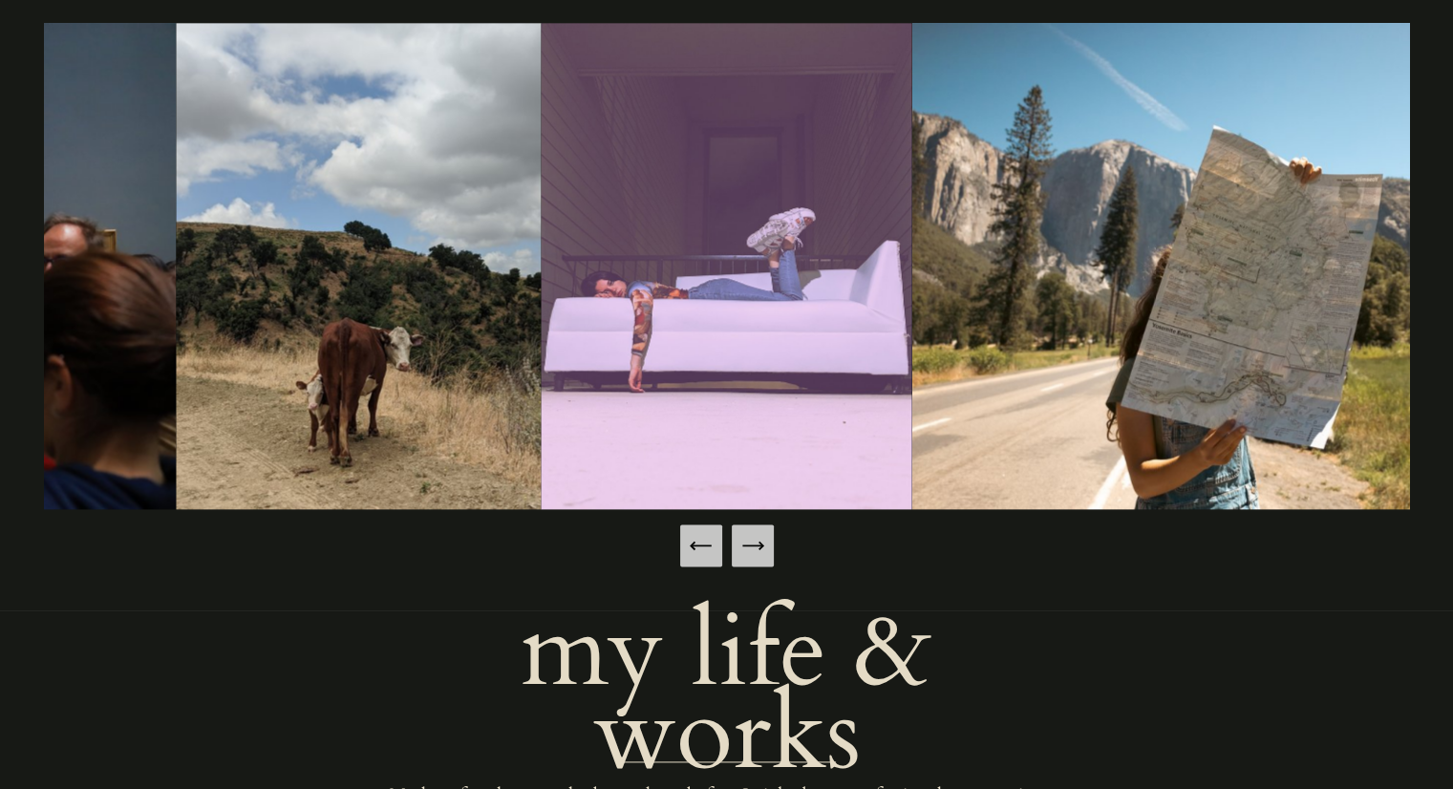
click at [749, 542] on icon "Next Slide" at bounding box center [752, 545] width 27 height 27
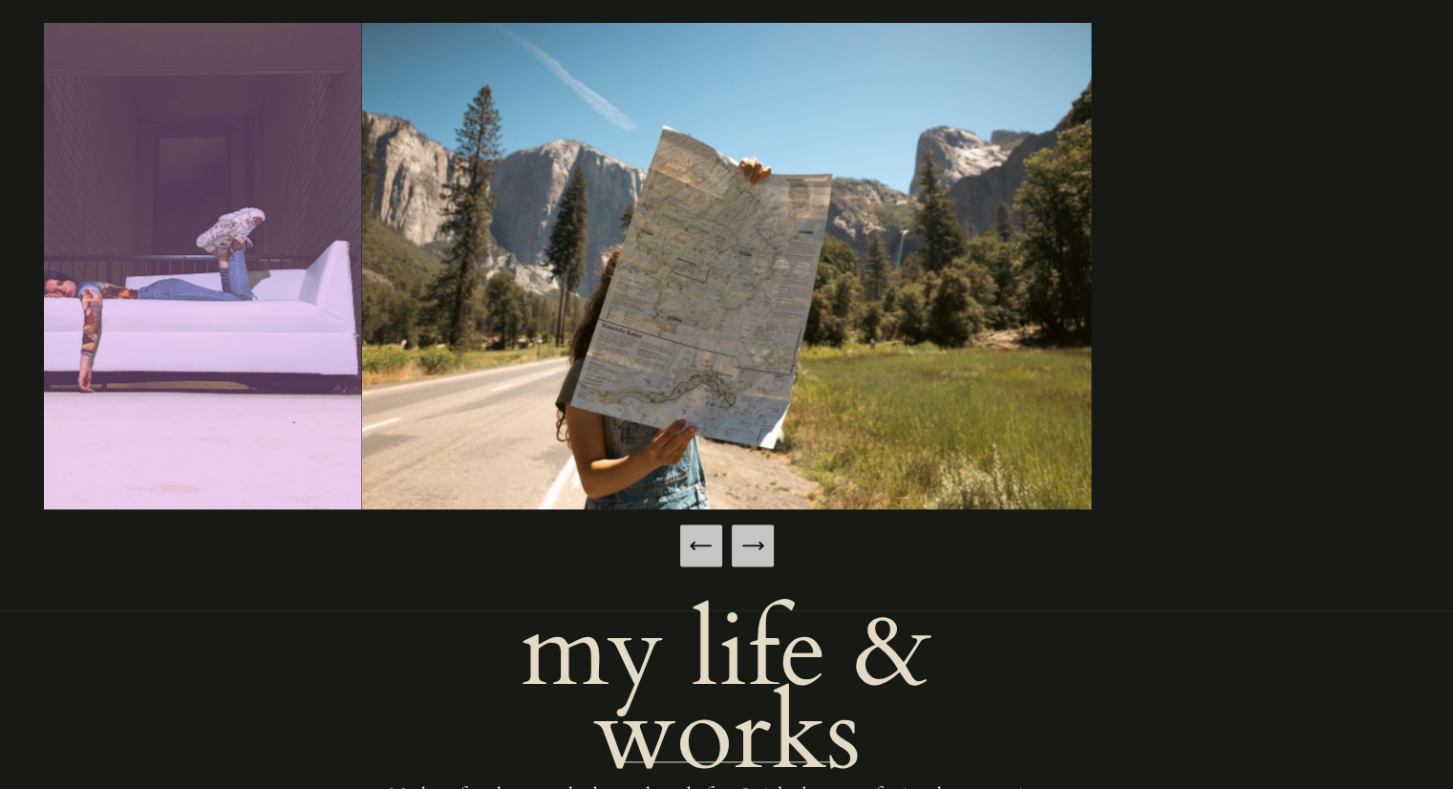
click at [749, 542] on icon "Next Slide" at bounding box center [752, 545] width 27 height 27
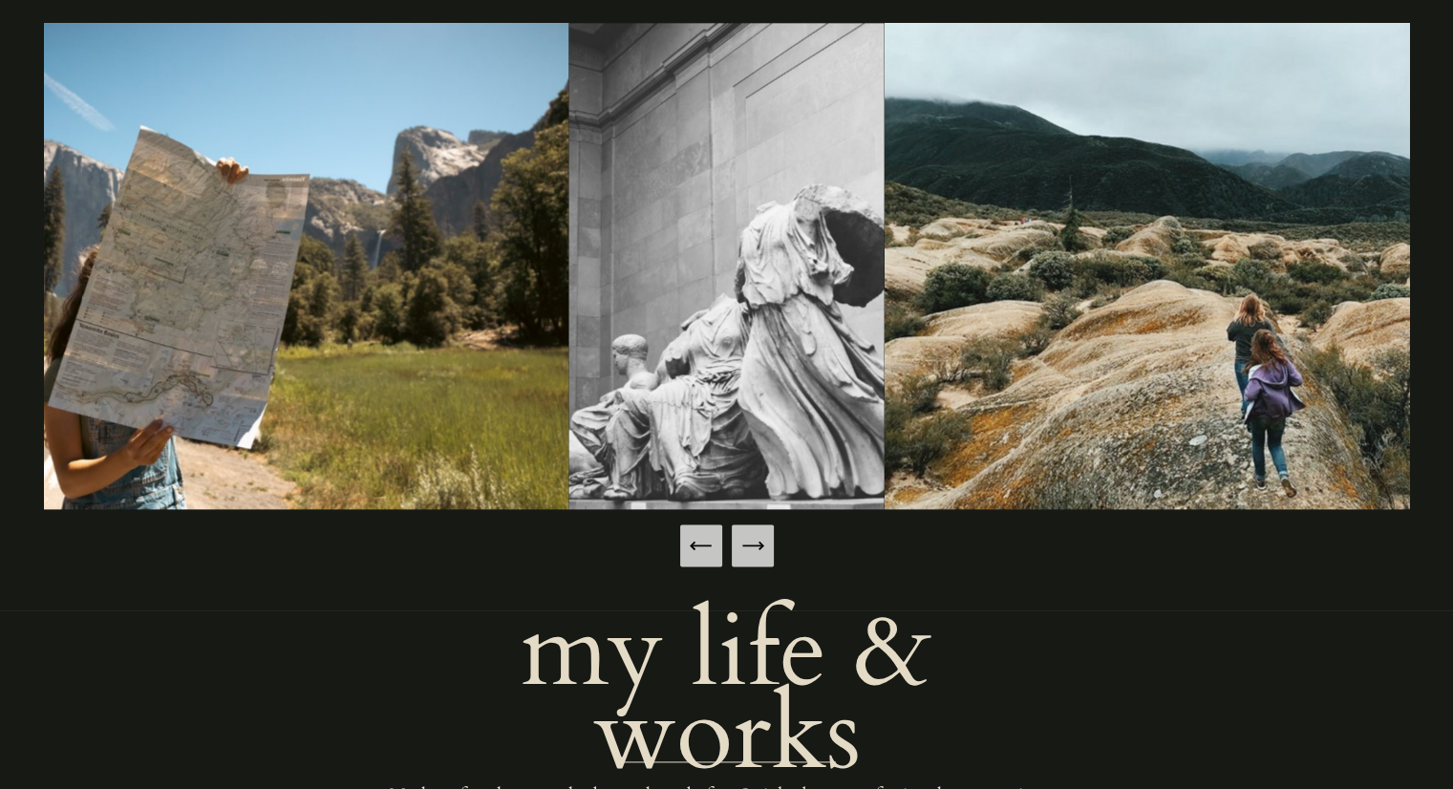
click at [749, 542] on icon "Next Slide" at bounding box center [752, 545] width 27 height 27
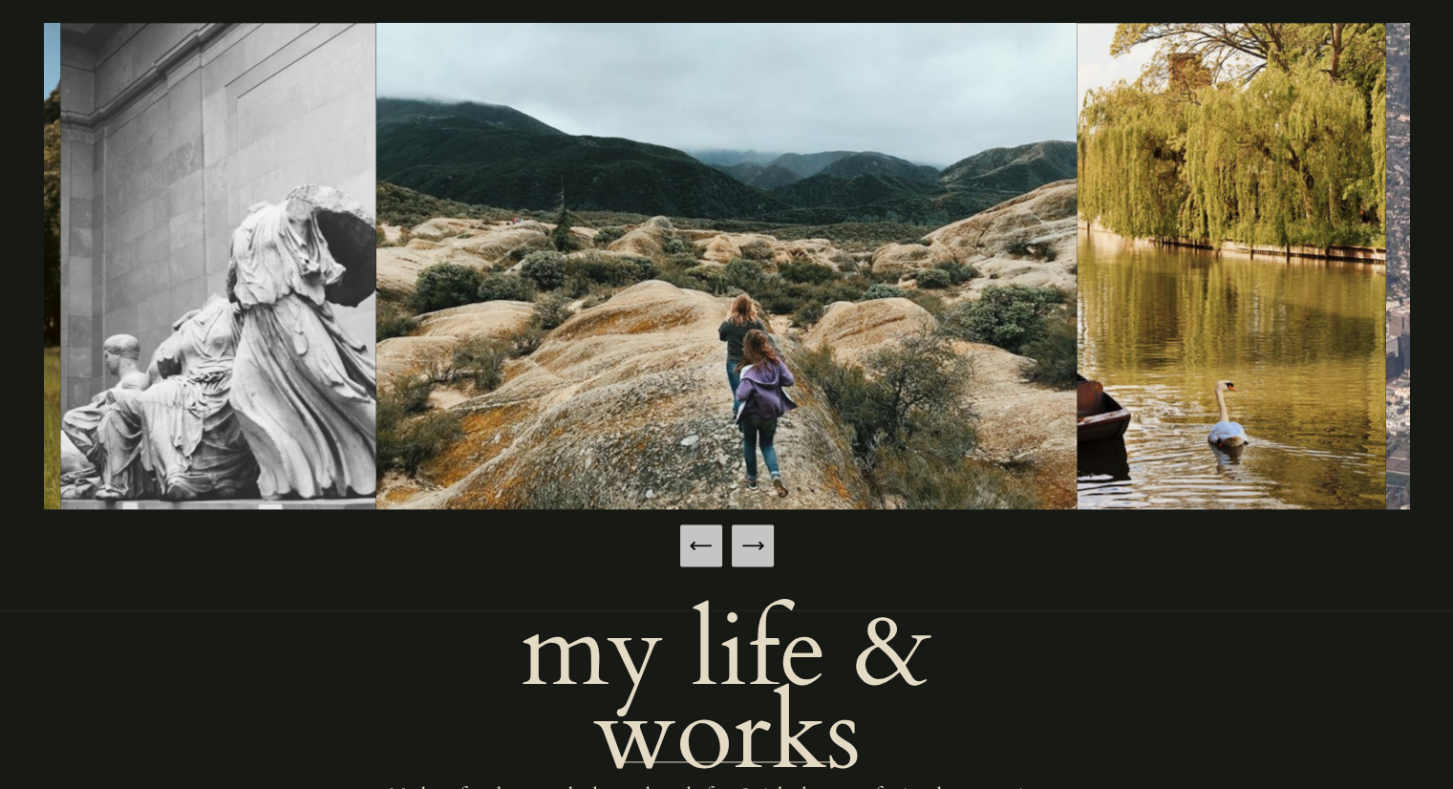
click at [749, 542] on icon "Next Slide" at bounding box center [752, 545] width 27 height 27
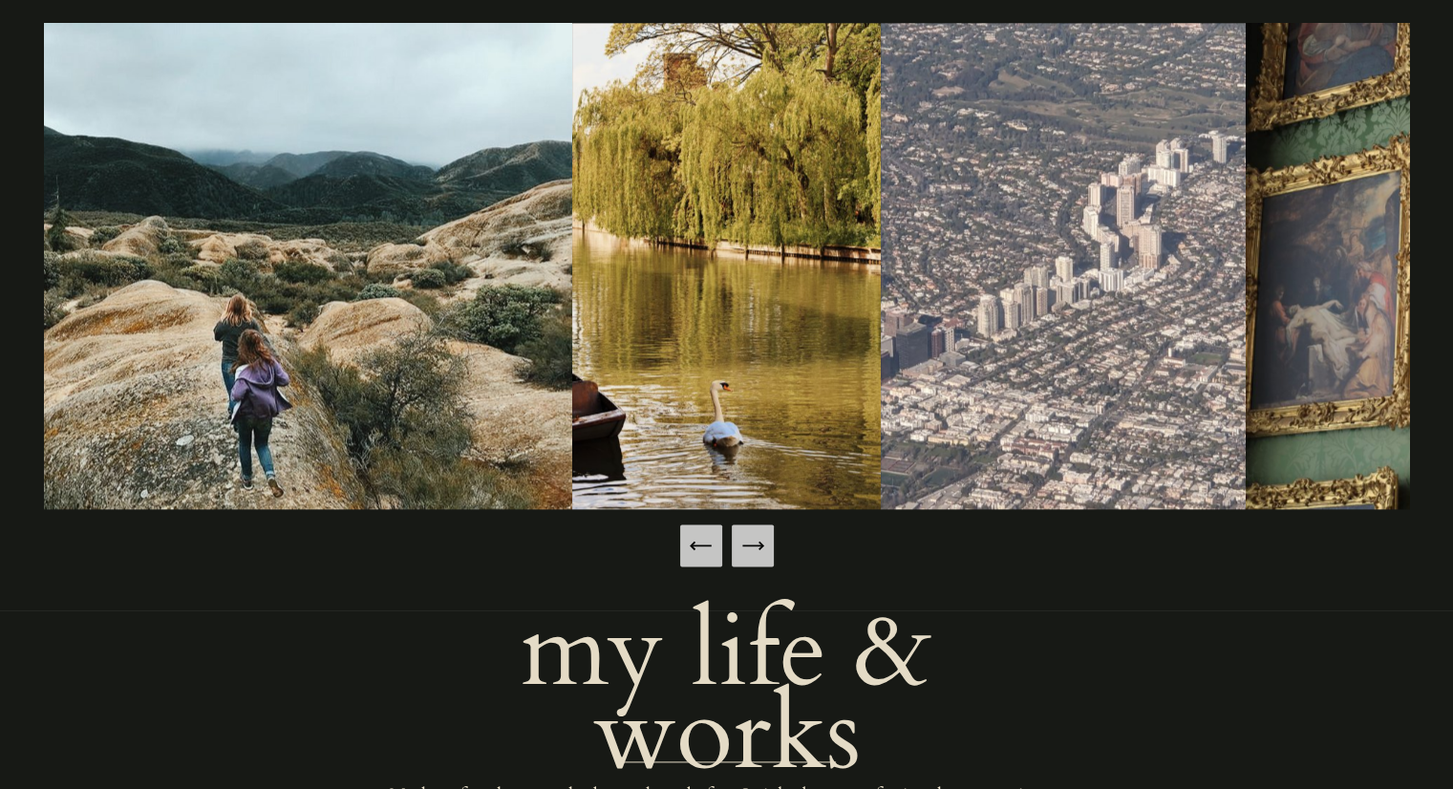
click at [749, 542] on icon "Next Slide" at bounding box center [752, 545] width 27 height 27
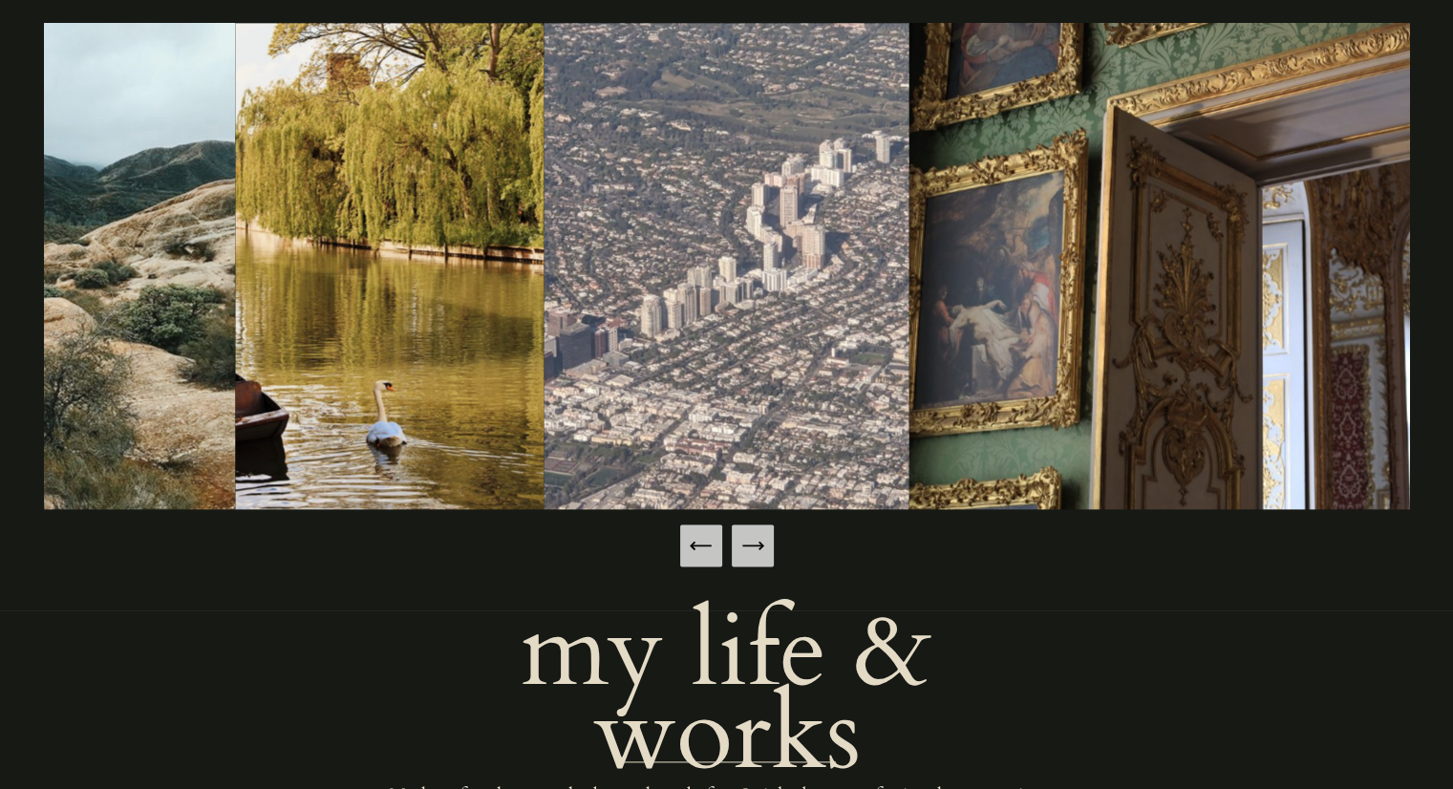
click at [749, 542] on icon "Next Slide" at bounding box center [752, 545] width 27 height 27
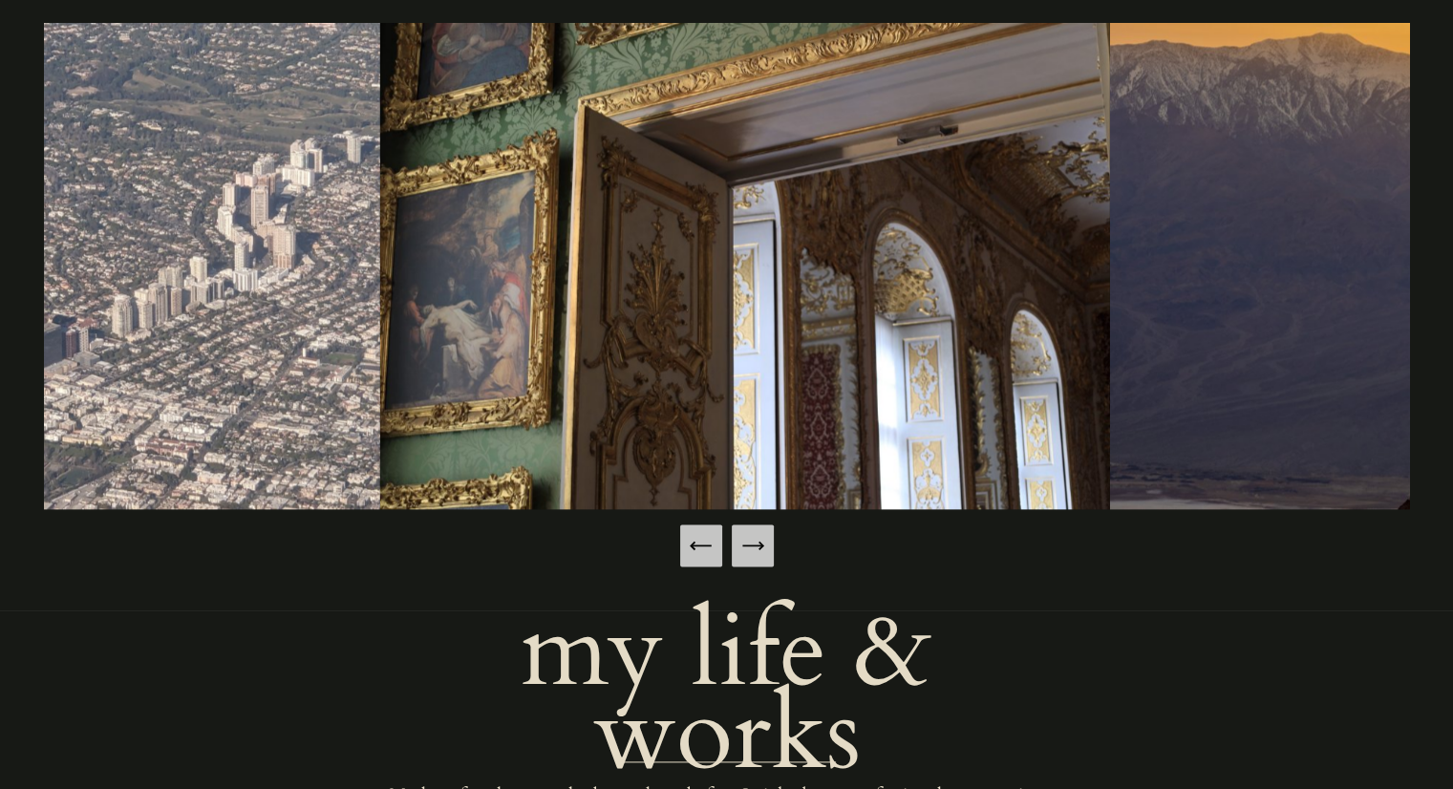
click at [749, 542] on icon "Next Slide" at bounding box center [752, 545] width 27 height 27
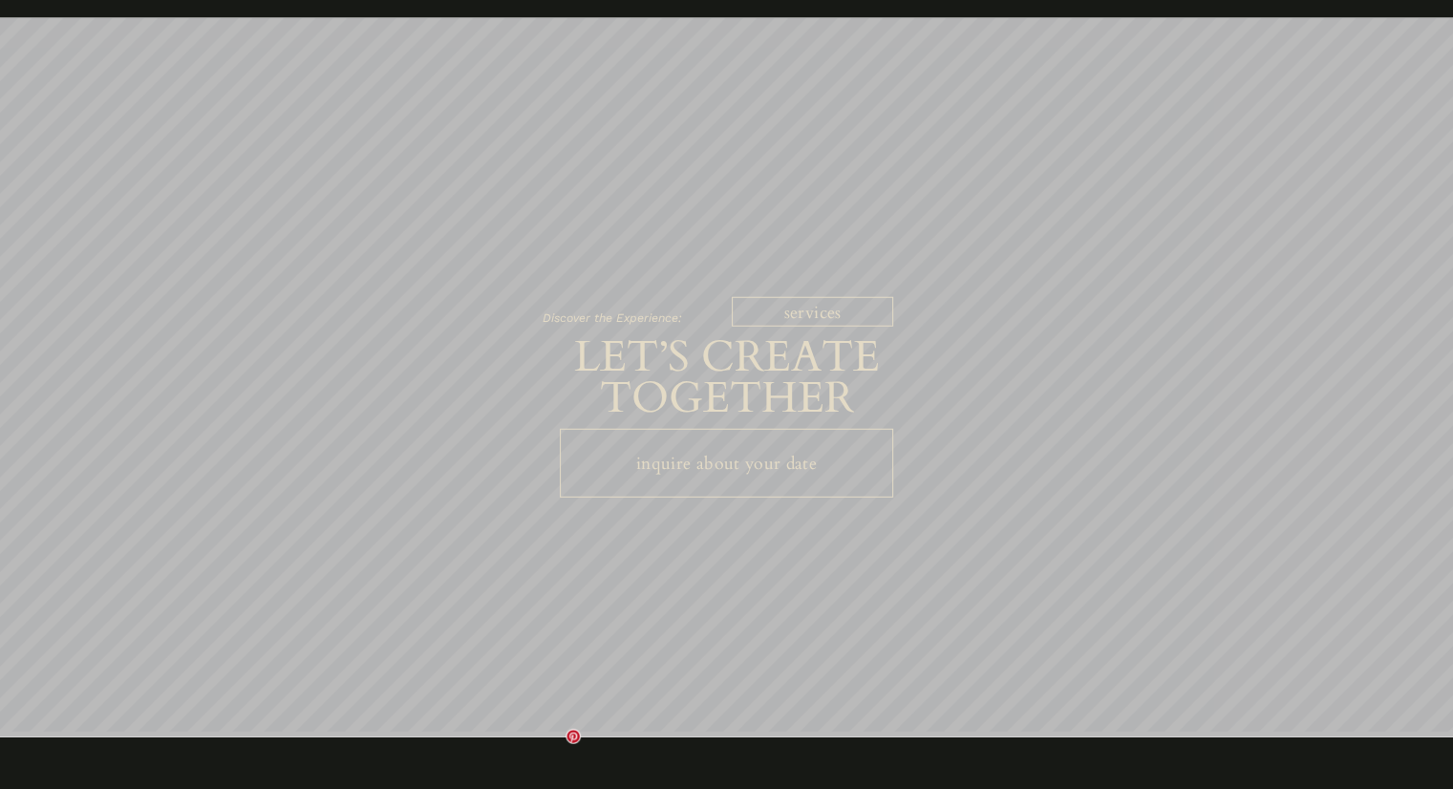
scroll to position [5424, 0]
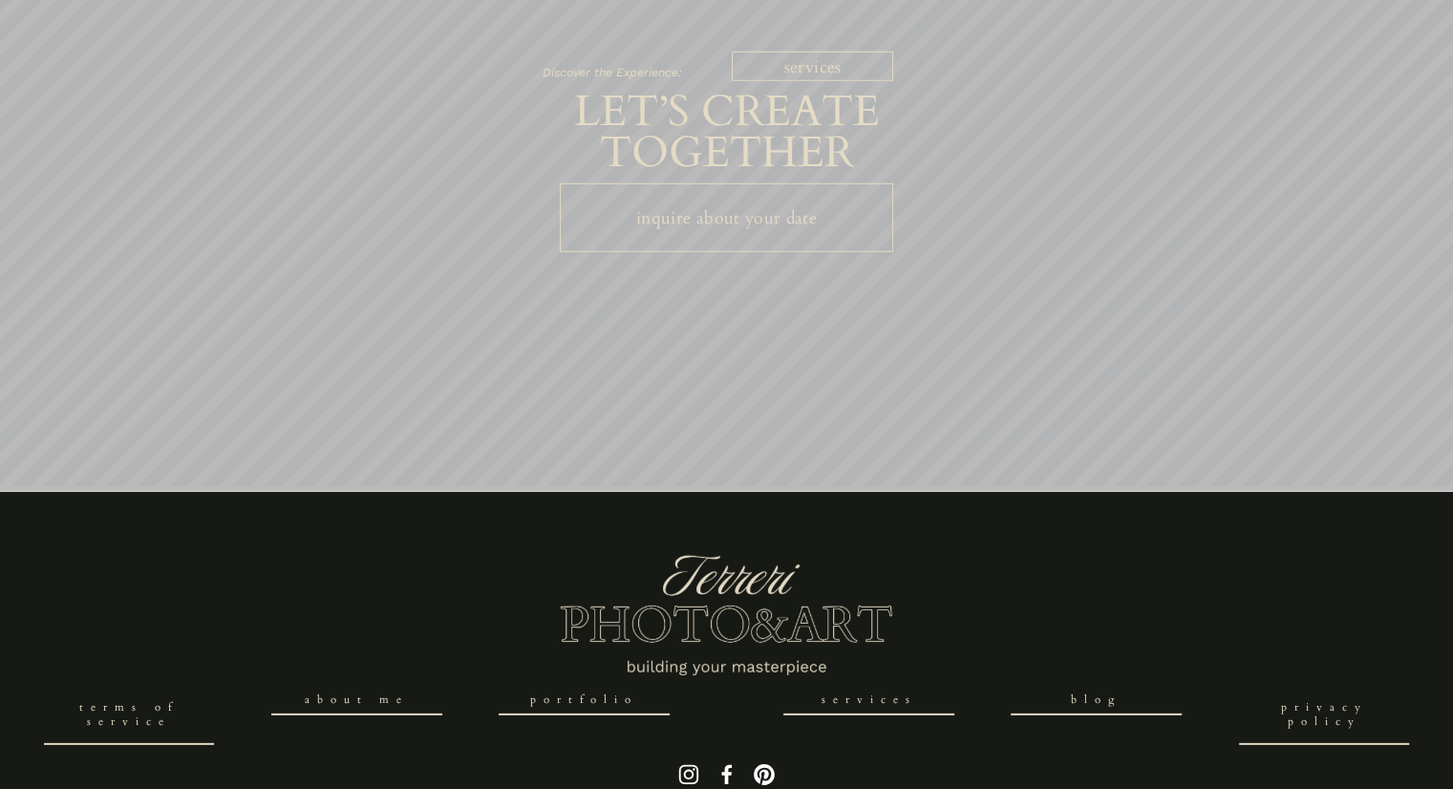
click at [614, 687] on link "Portfolio" at bounding box center [584, 702] width 171 height 30
